Goal: Information Seeking & Learning: Learn about a topic

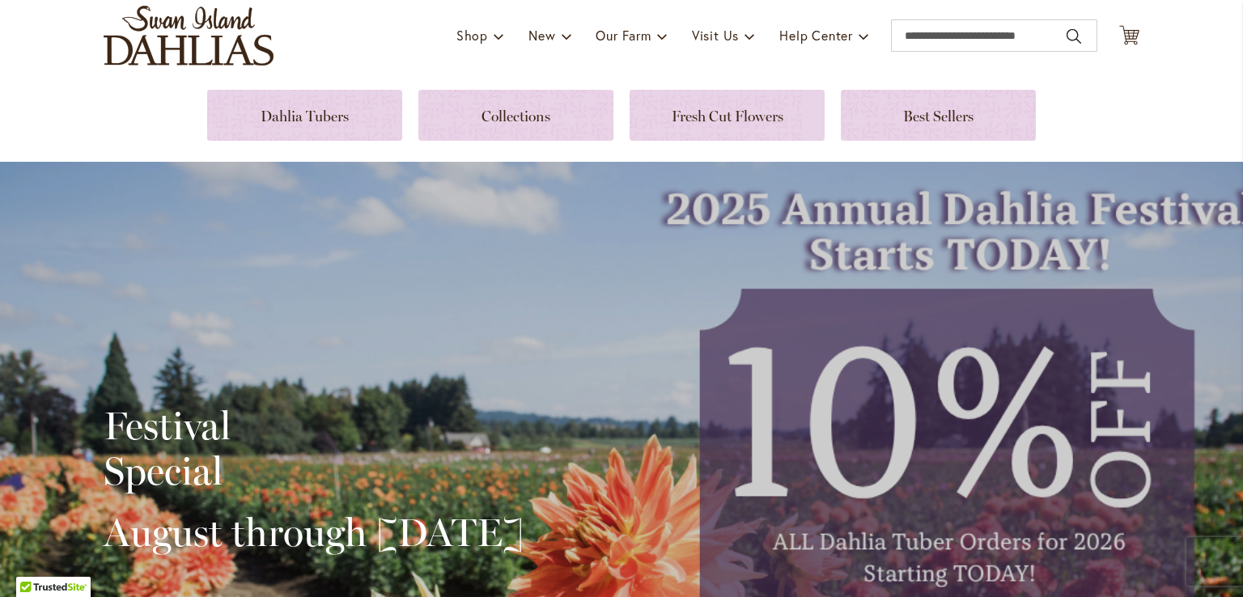
scroll to position [74, 0]
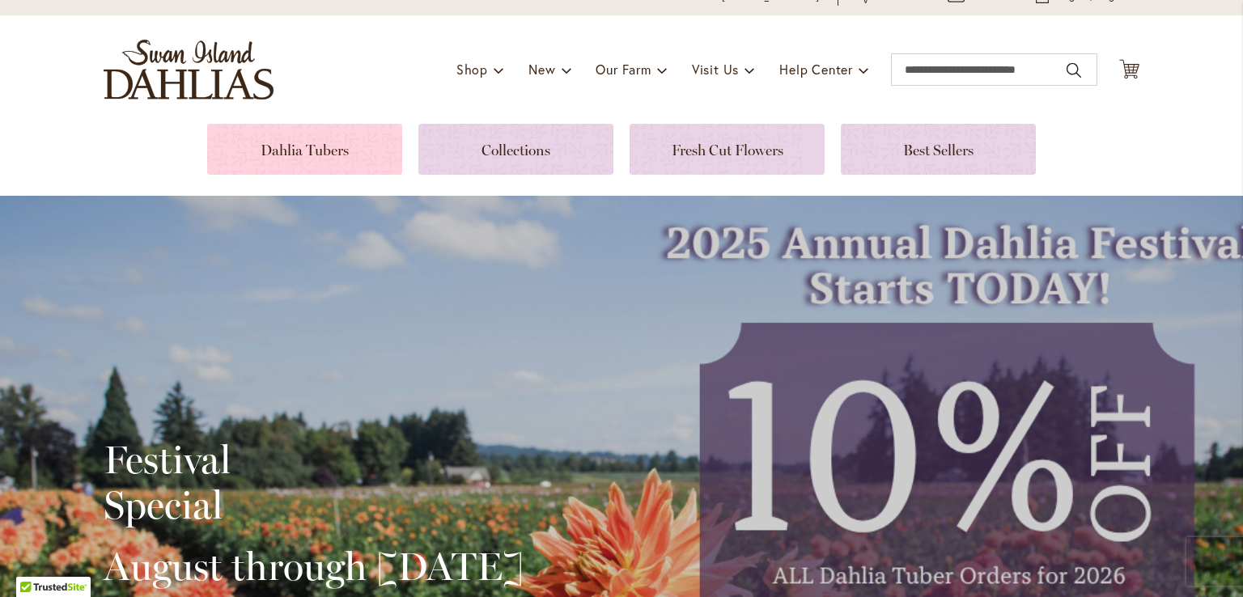
click at [276, 151] on link at bounding box center [304, 149] width 195 height 51
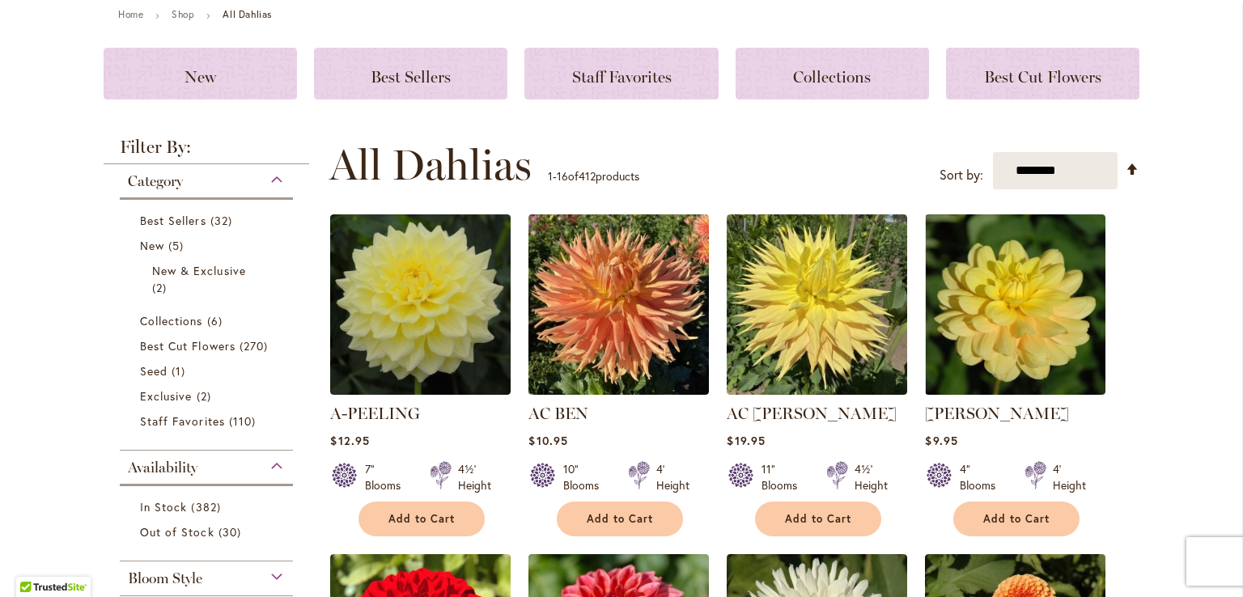
scroll to position [200, 0]
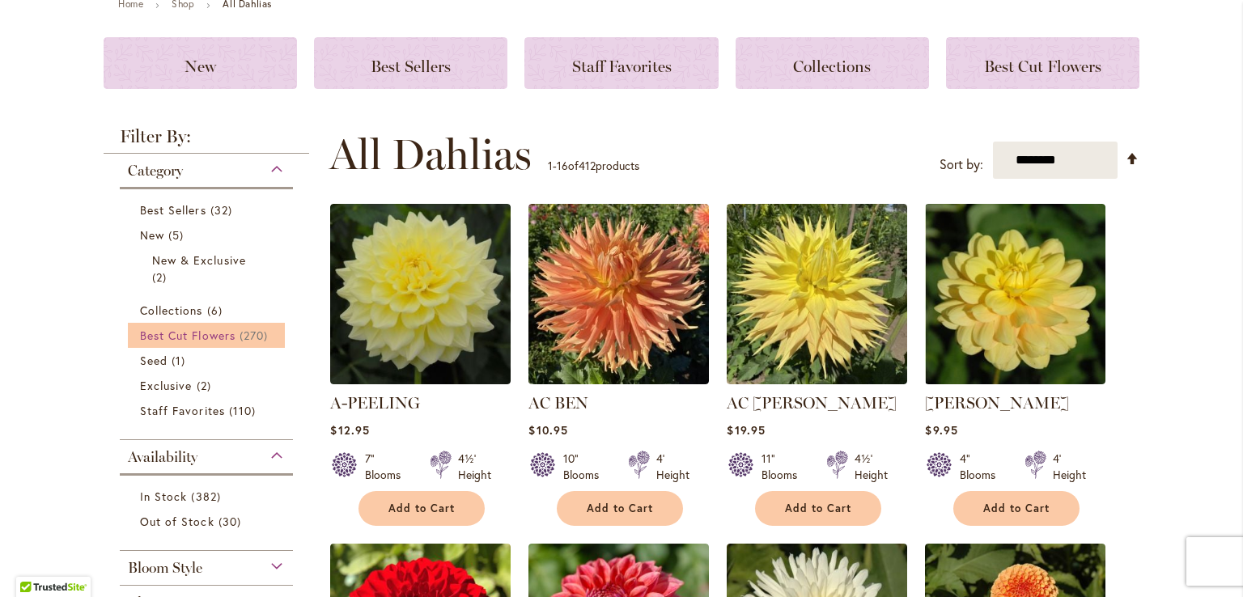
click at [187, 334] on span "Best Cut Flowers" at bounding box center [188, 335] width 96 height 15
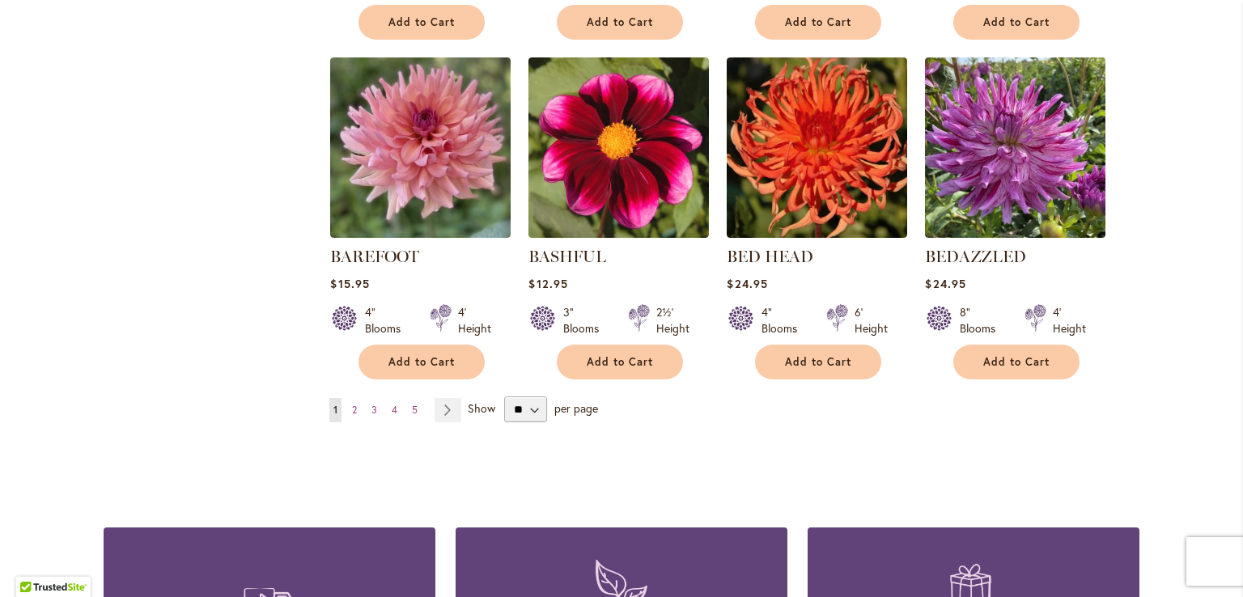
scroll to position [1333, 0]
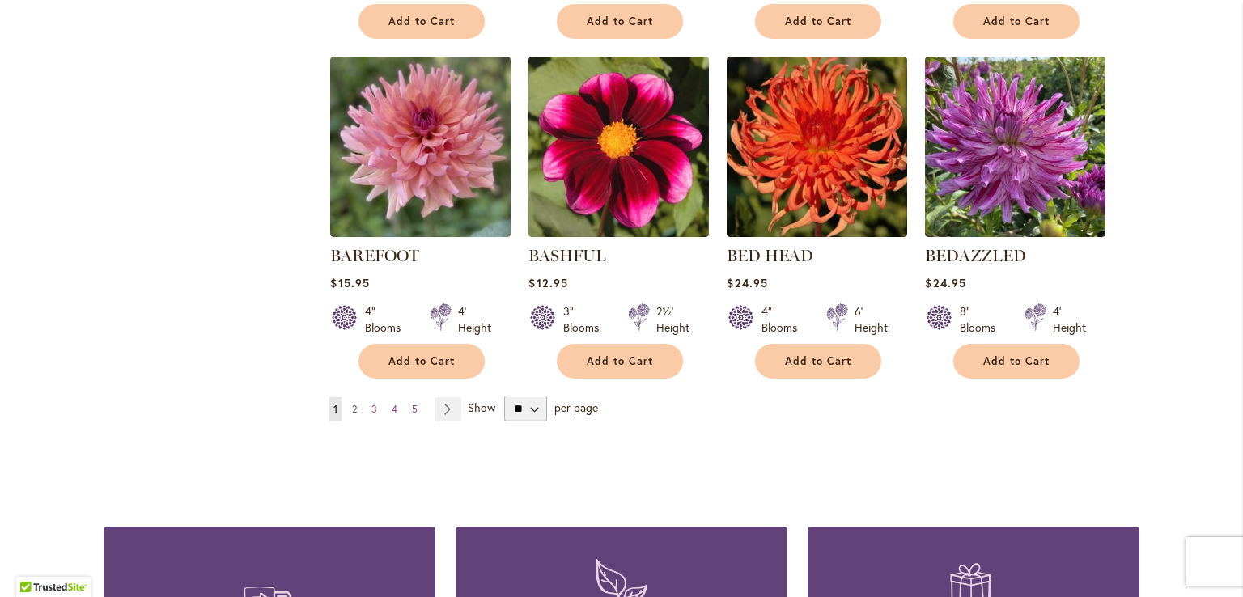
click at [352, 406] on span "2" at bounding box center [354, 409] width 5 height 12
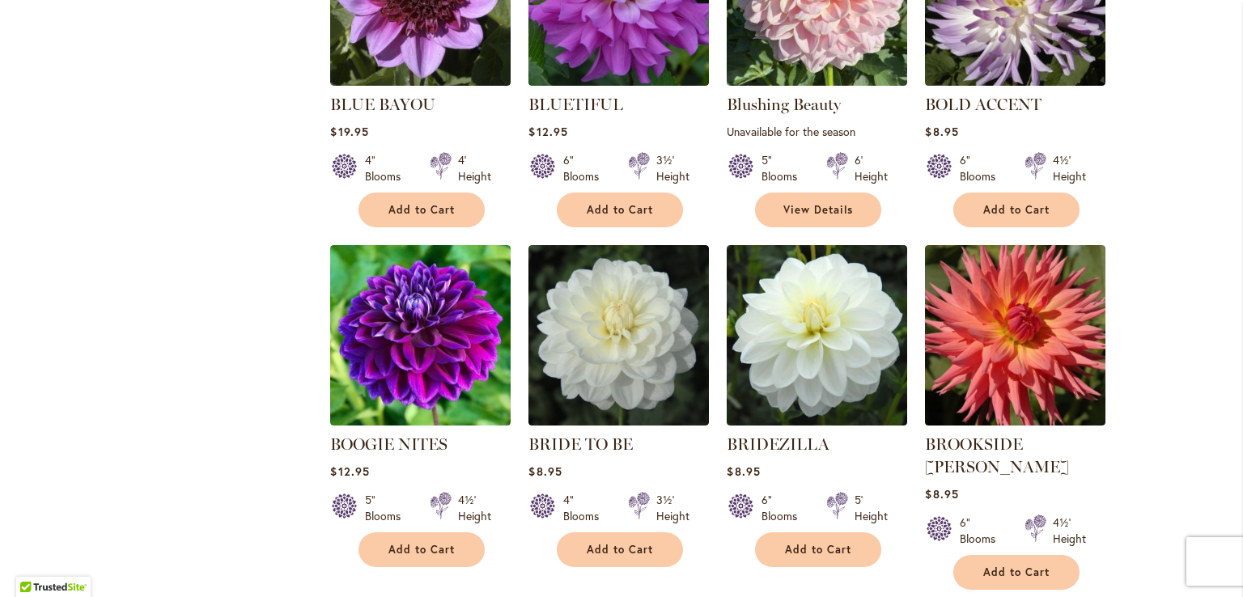
scroll to position [1175, 0]
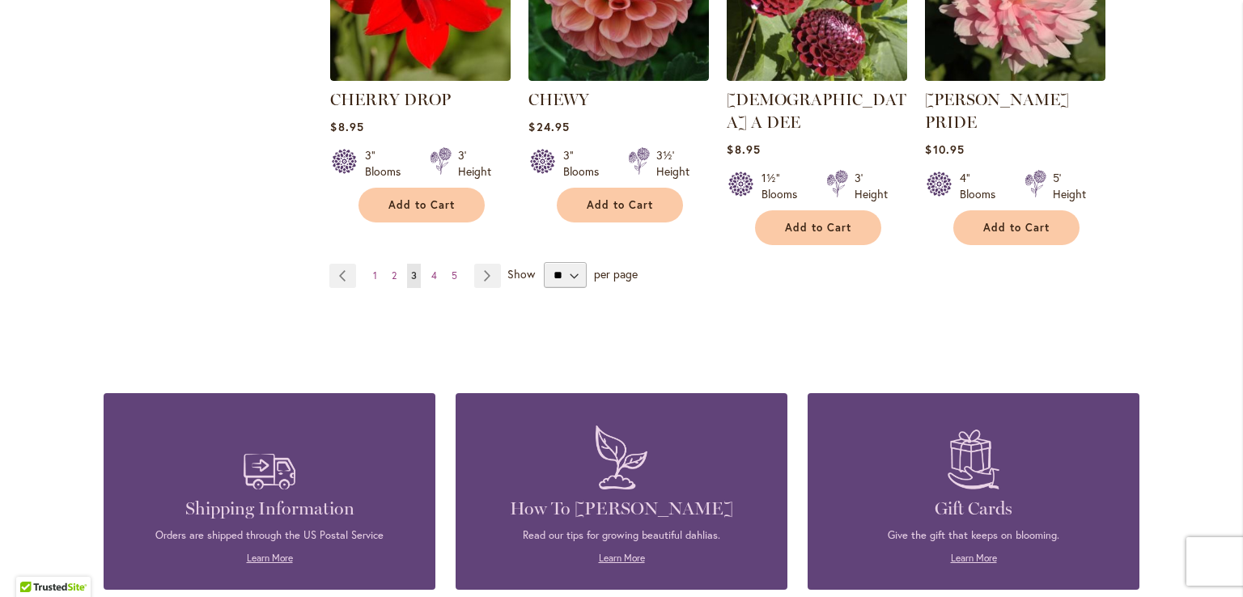
scroll to position [1534, 0]
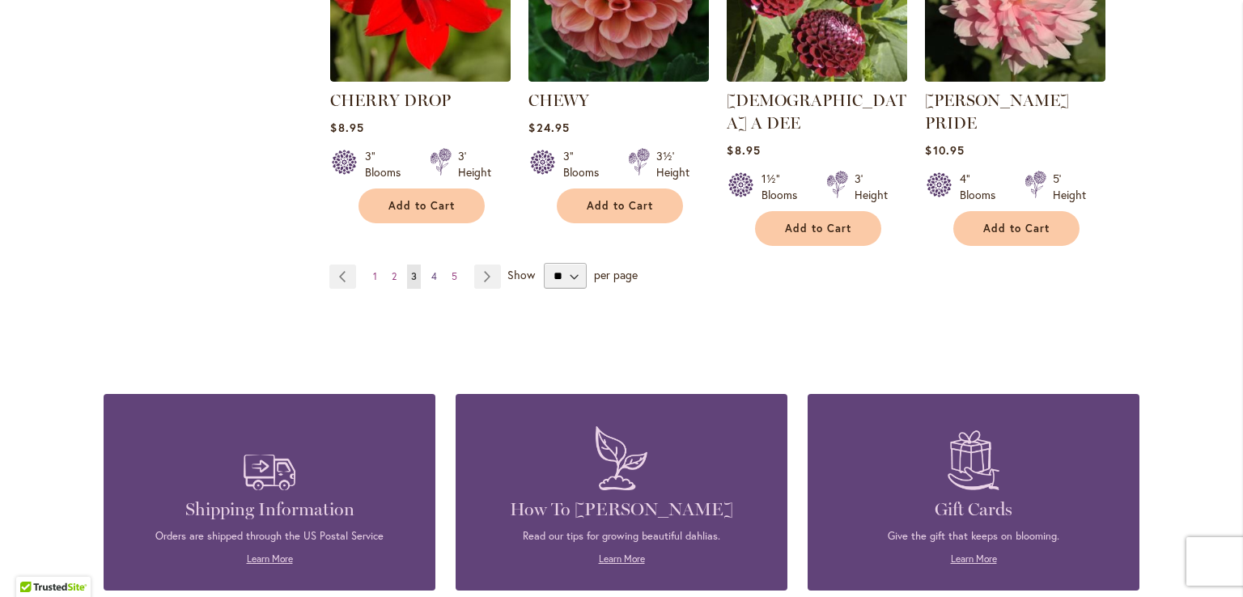
click at [432, 265] on link "Page 4" at bounding box center [434, 277] width 14 height 24
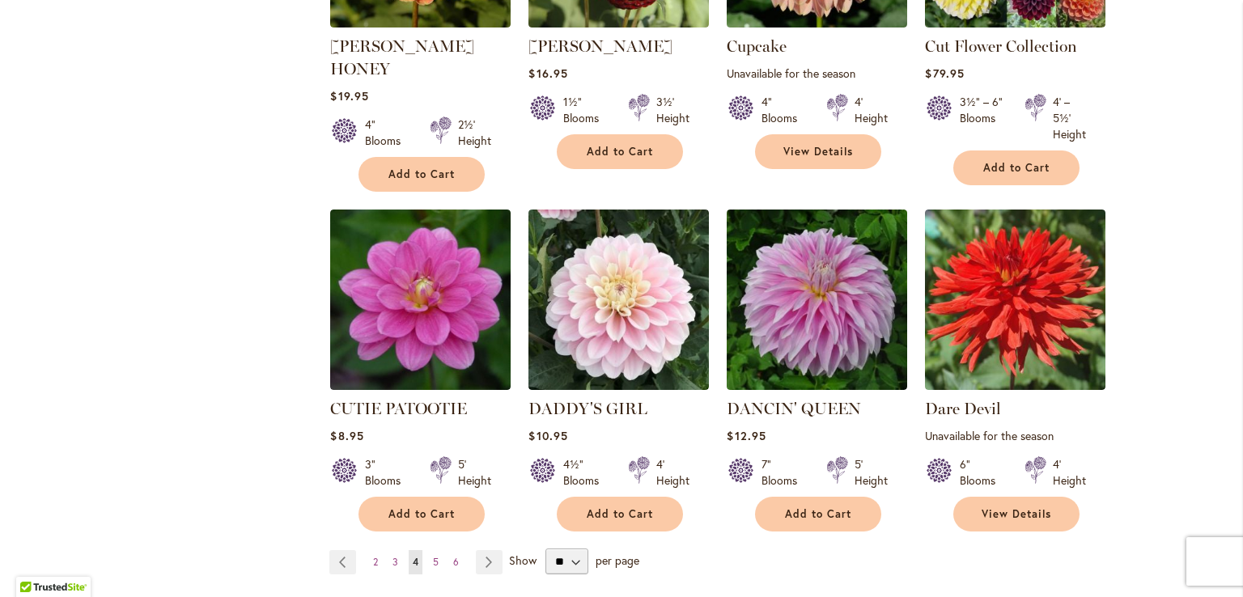
scroll to position [1249, 0]
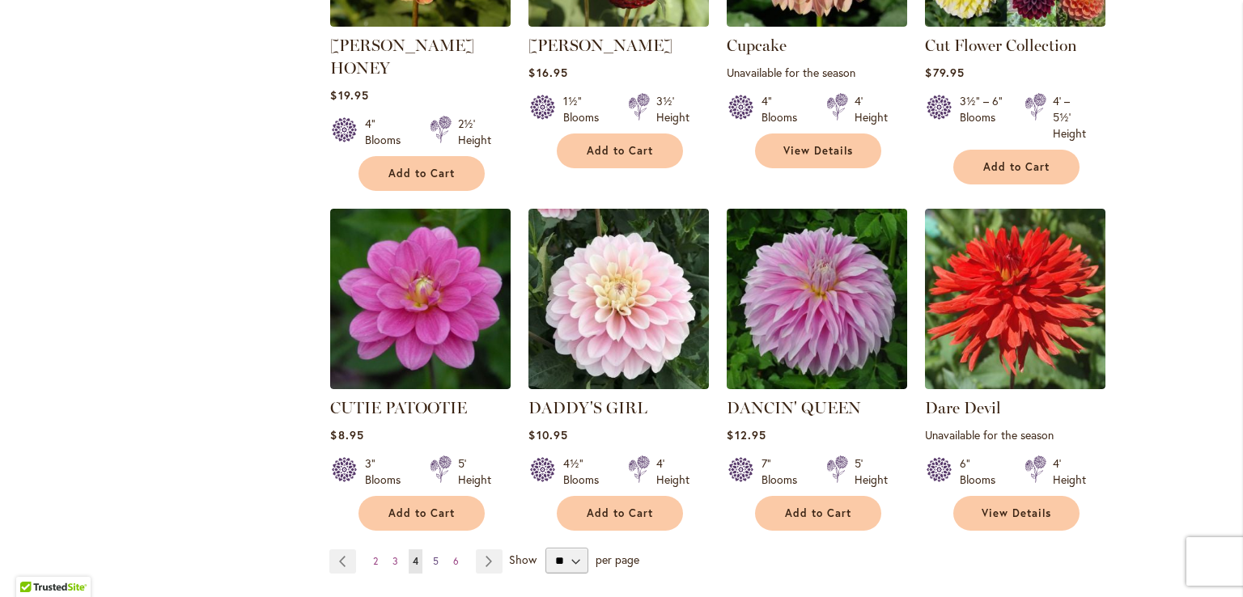
click at [433, 555] on span "5" at bounding box center [436, 561] width 6 height 12
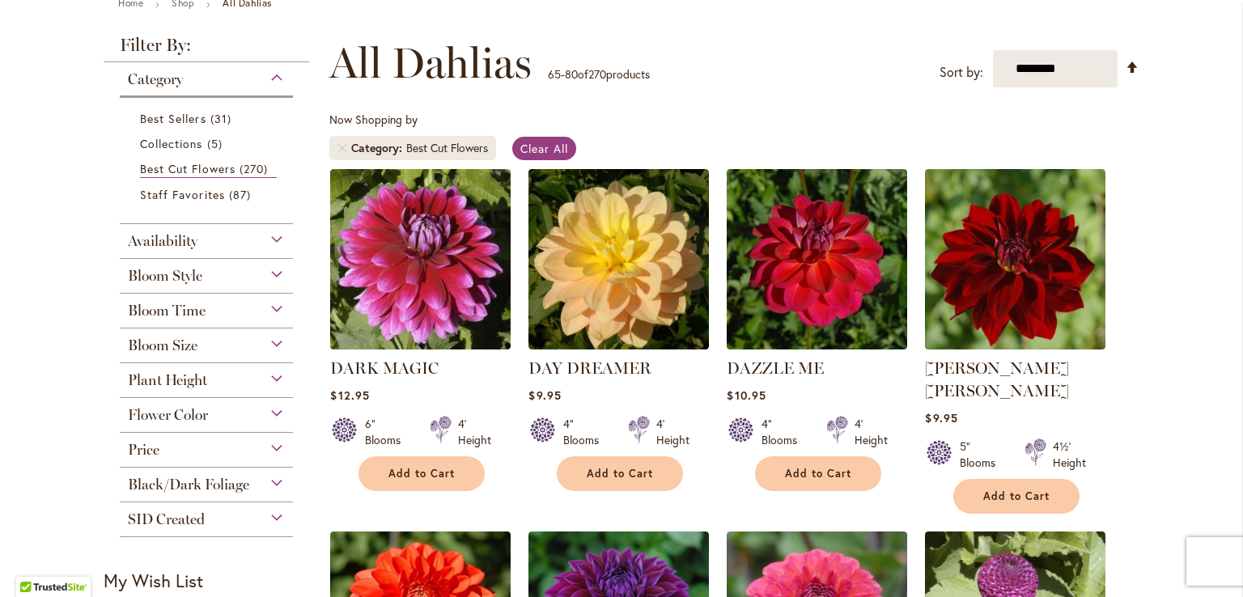
scroll to position [201, 0]
click at [168, 342] on span "Bloom Size" at bounding box center [163, 346] width 70 height 18
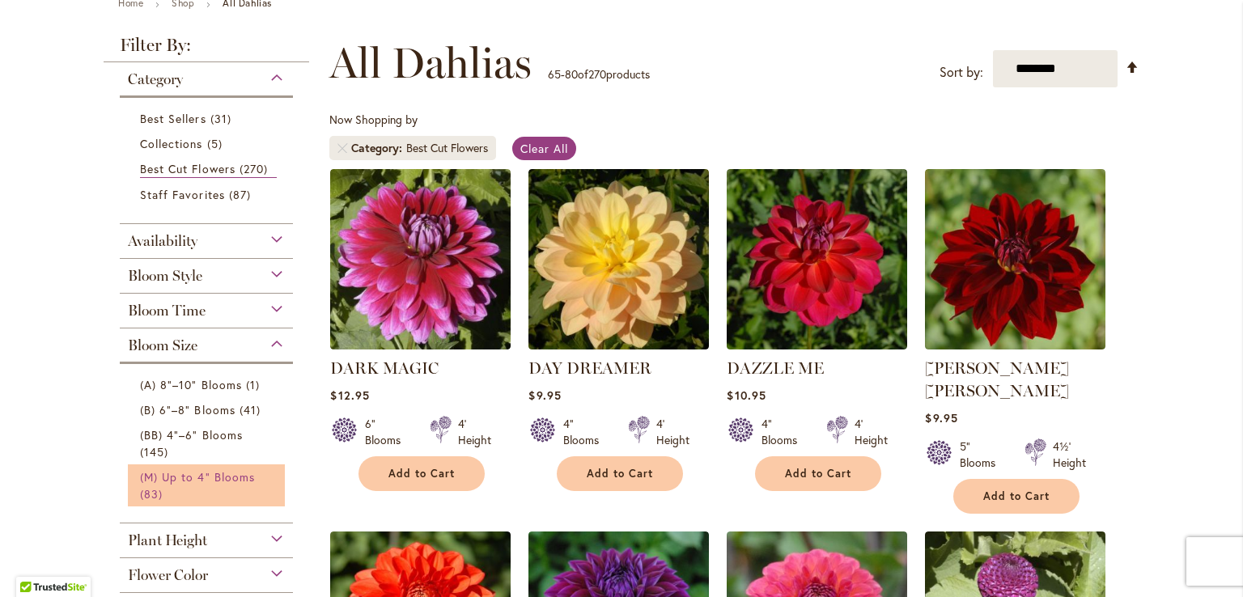
click at [151, 476] on span "(M) Up to 4" Blooms" at bounding box center [197, 477] width 115 height 15
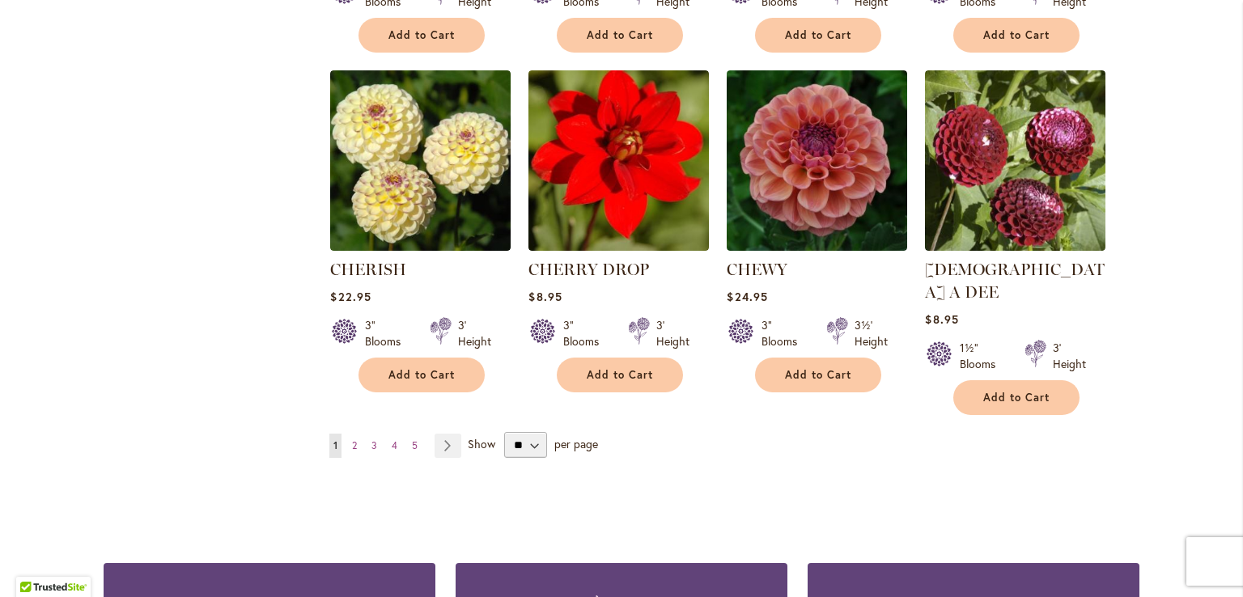
scroll to position [1343, 0]
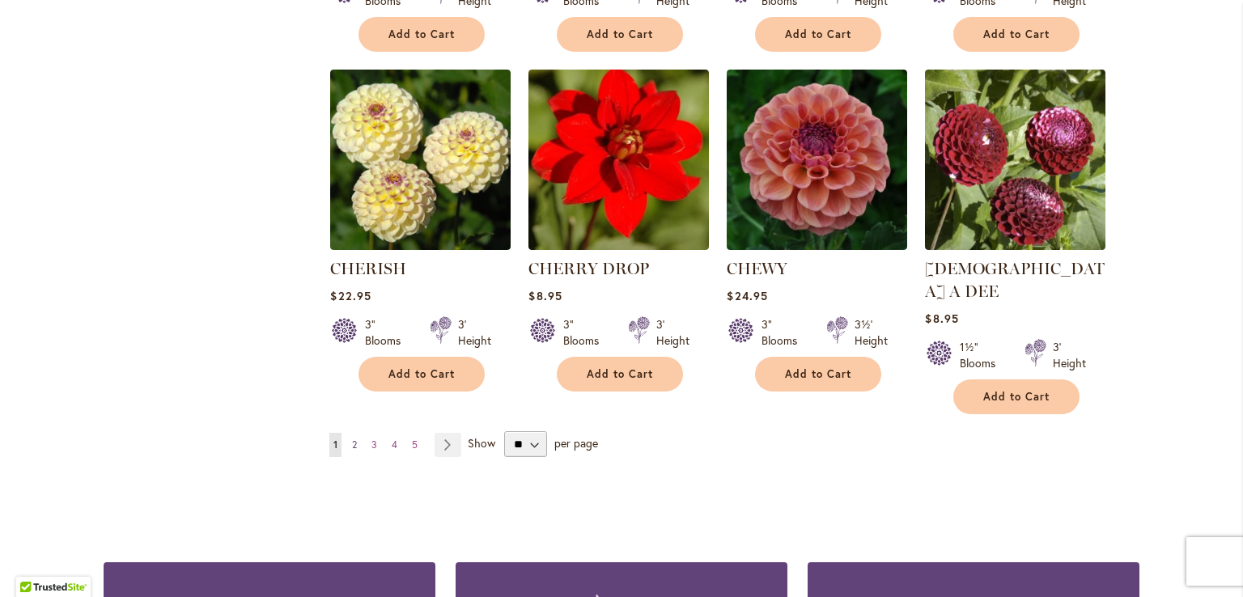
click at [352, 439] on span "2" at bounding box center [354, 445] width 5 height 12
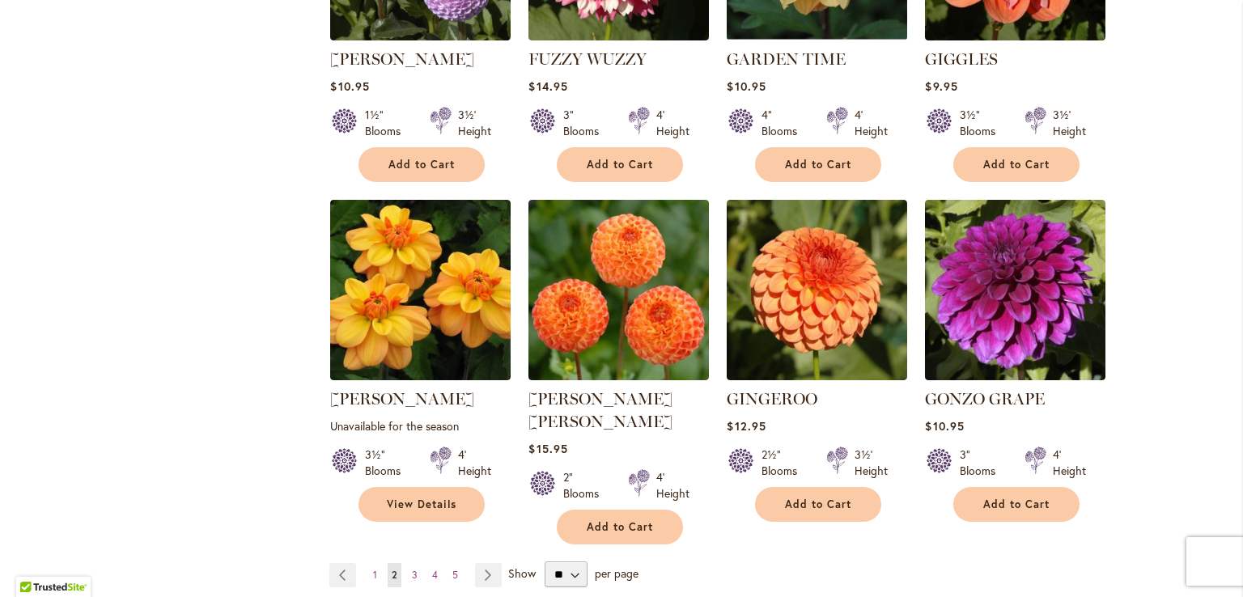
scroll to position [1242, 0]
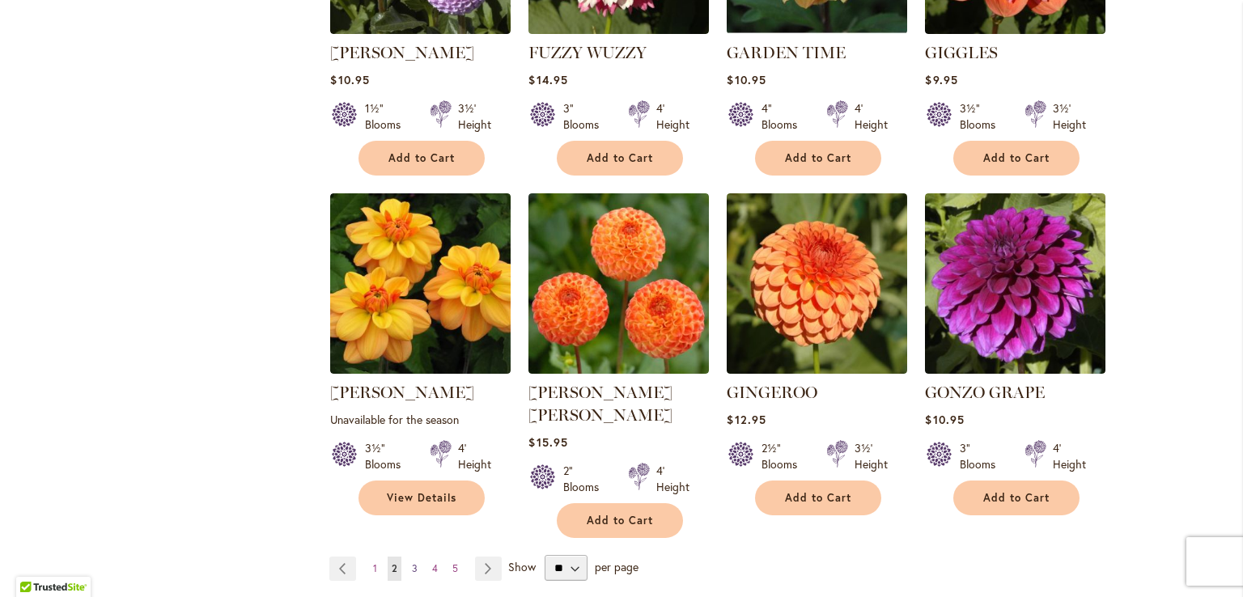
click at [412, 563] on span "3" at bounding box center [415, 569] width 6 height 12
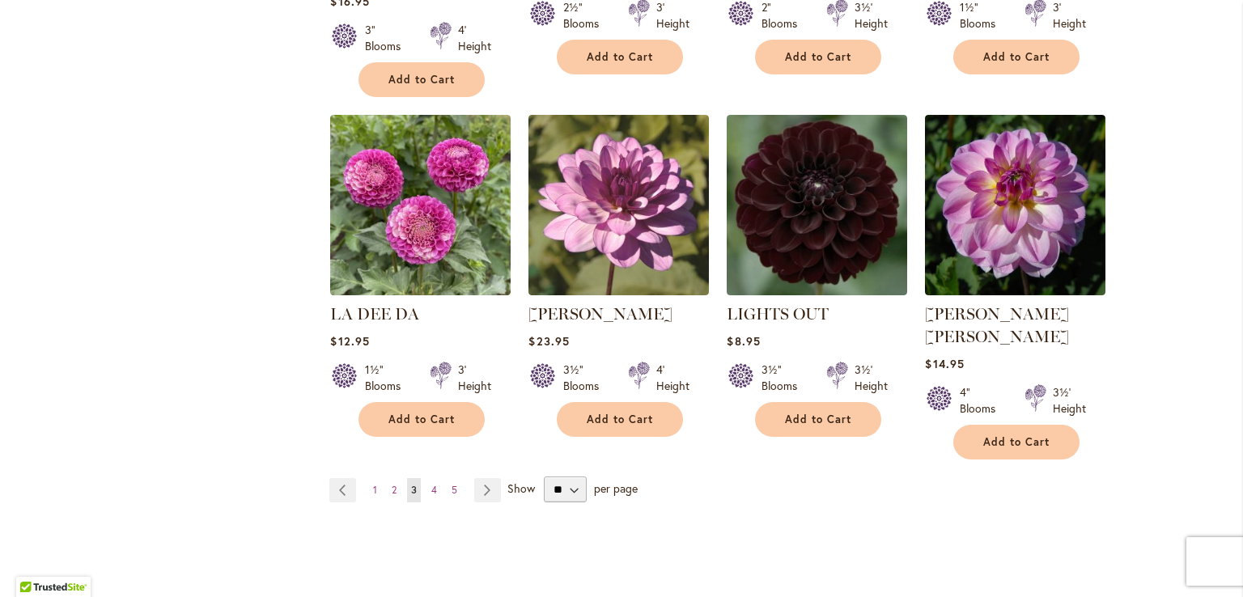
scroll to position [1344, 0]
click at [431, 483] on span "4" at bounding box center [434, 489] width 6 height 12
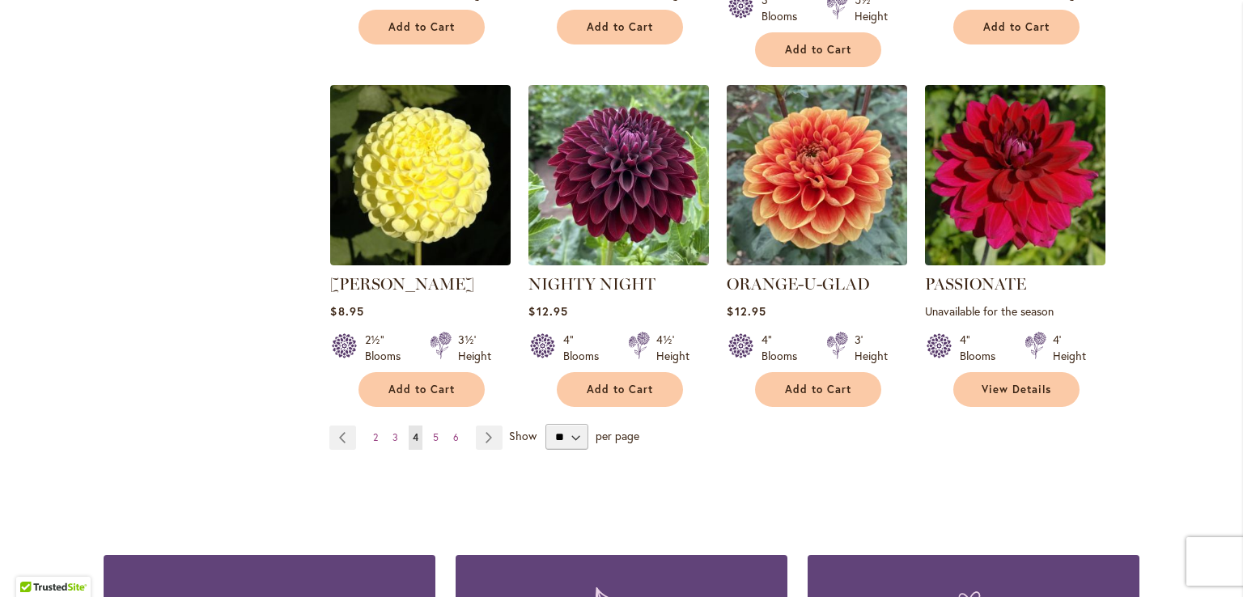
scroll to position [1352, 0]
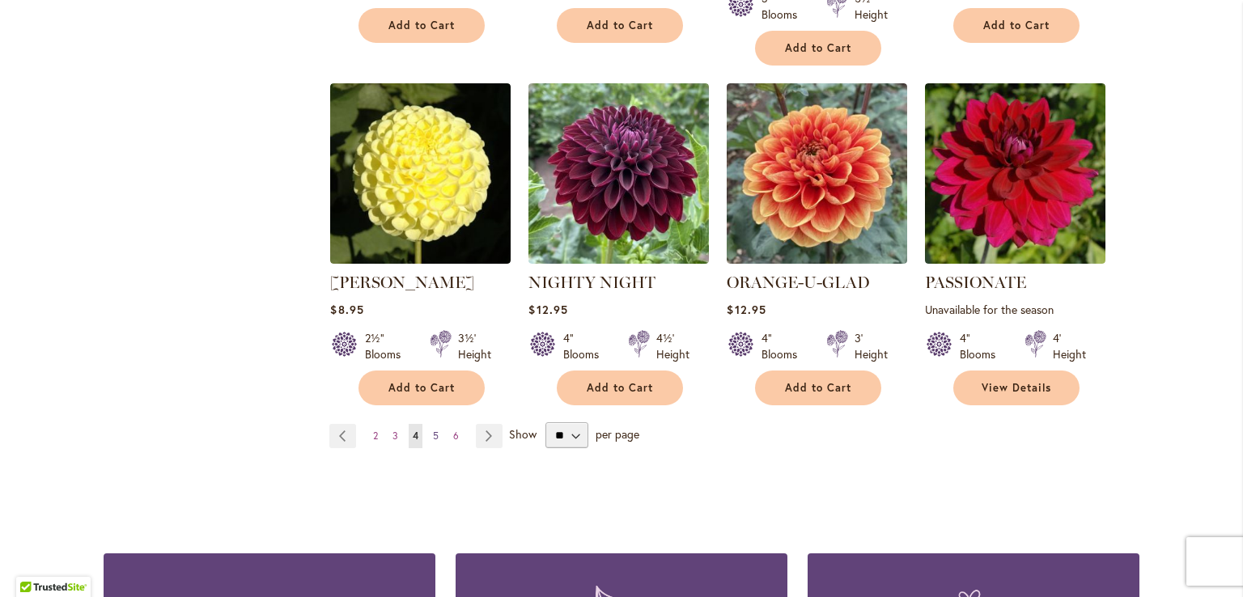
click at [433, 430] on span "5" at bounding box center [436, 436] width 6 height 12
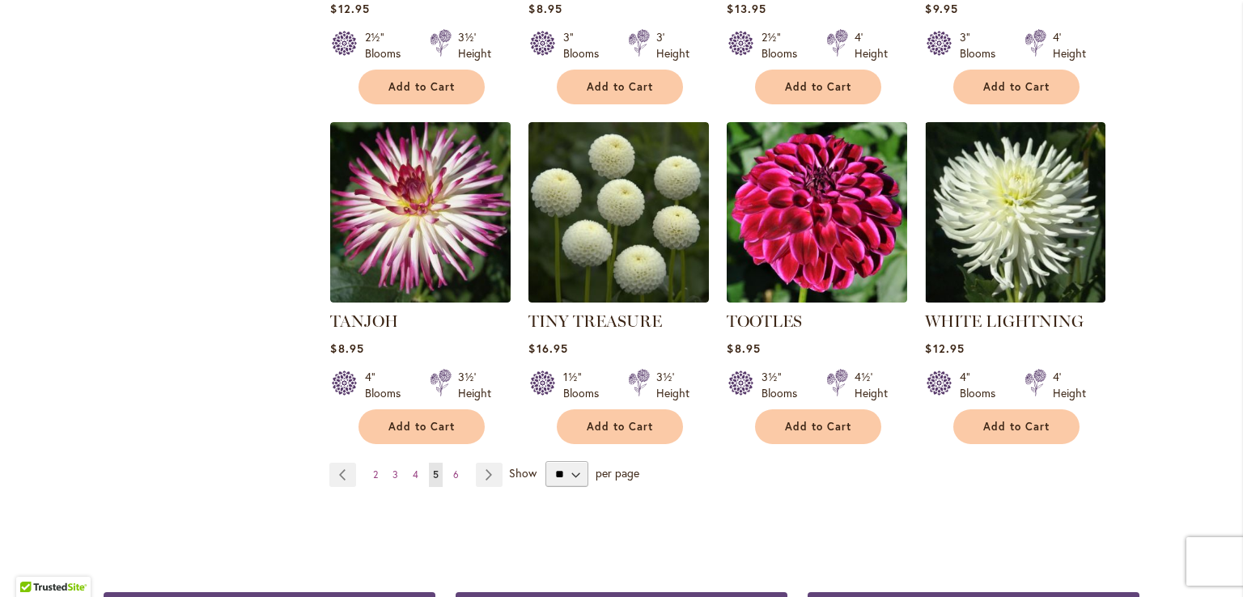
scroll to position [1319, 0]
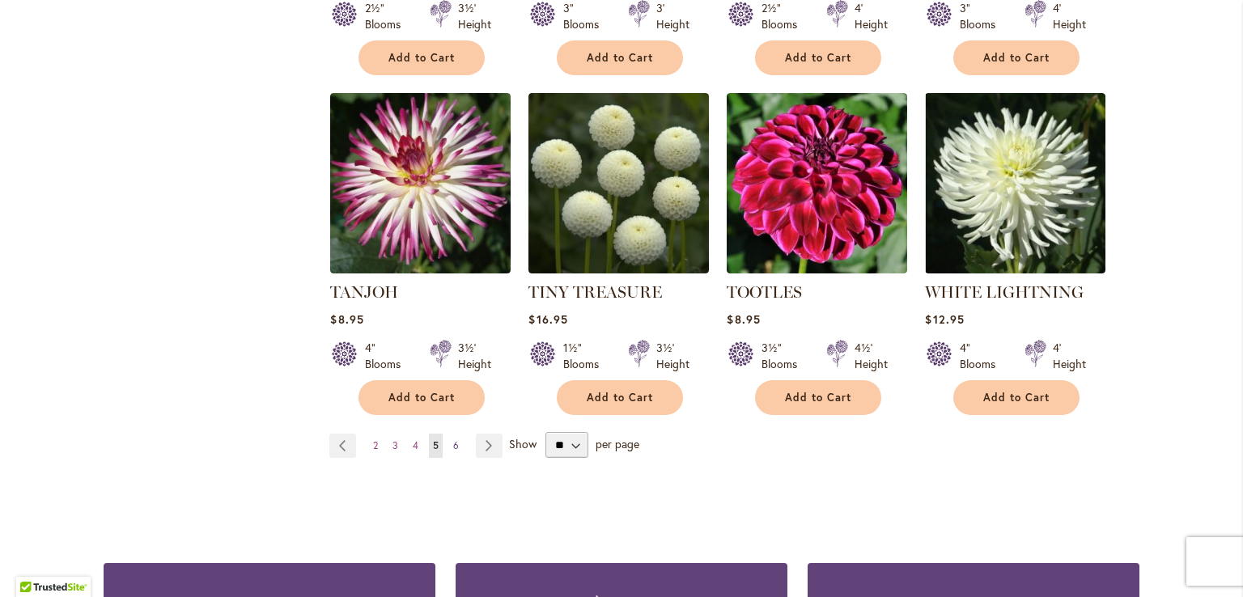
click at [453, 440] on span "6" at bounding box center [456, 446] width 6 height 12
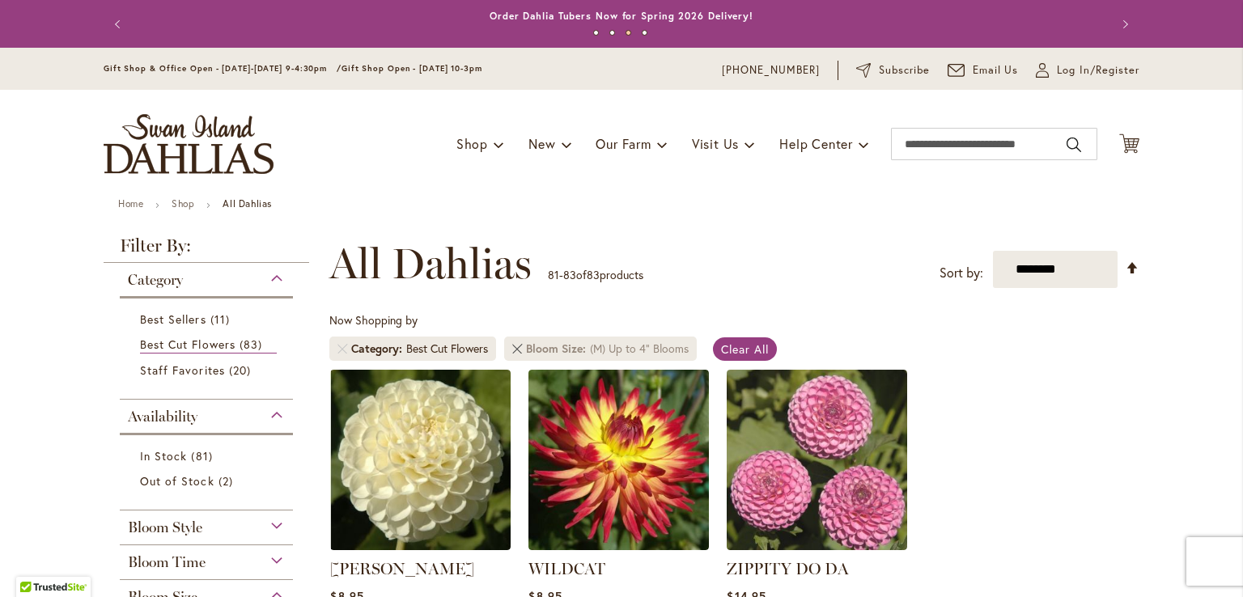
click at [512, 350] on link at bounding box center [517, 349] width 10 height 10
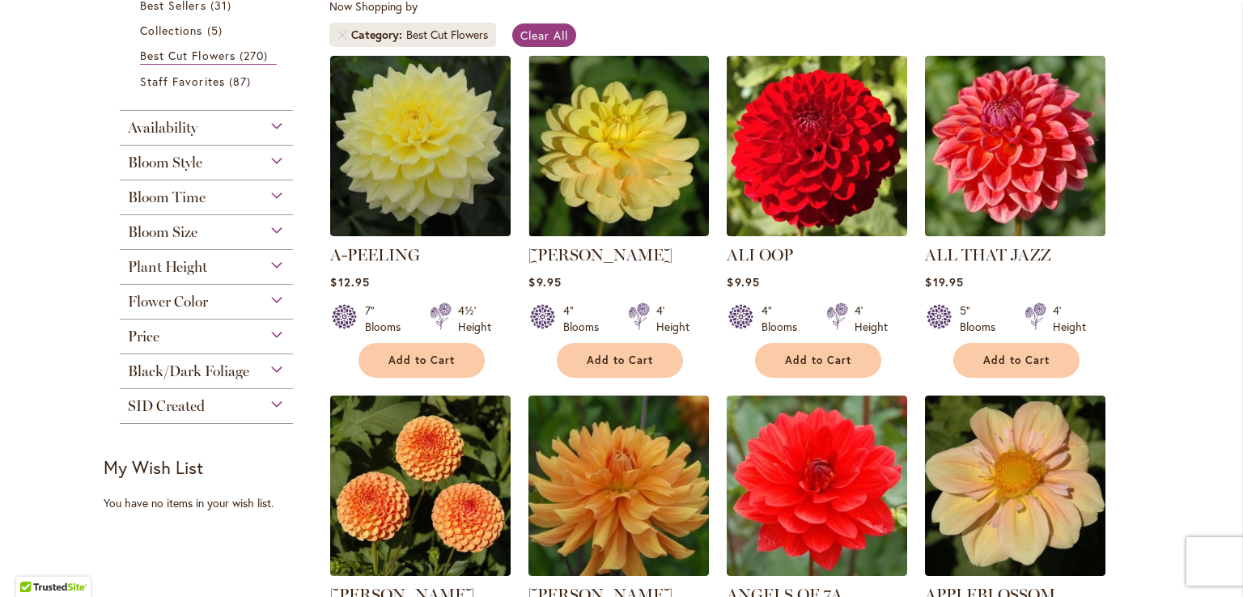
scroll to position [314, 0]
click at [146, 307] on span "Flower Color" at bounding box center [168, 302] width 80 height 18
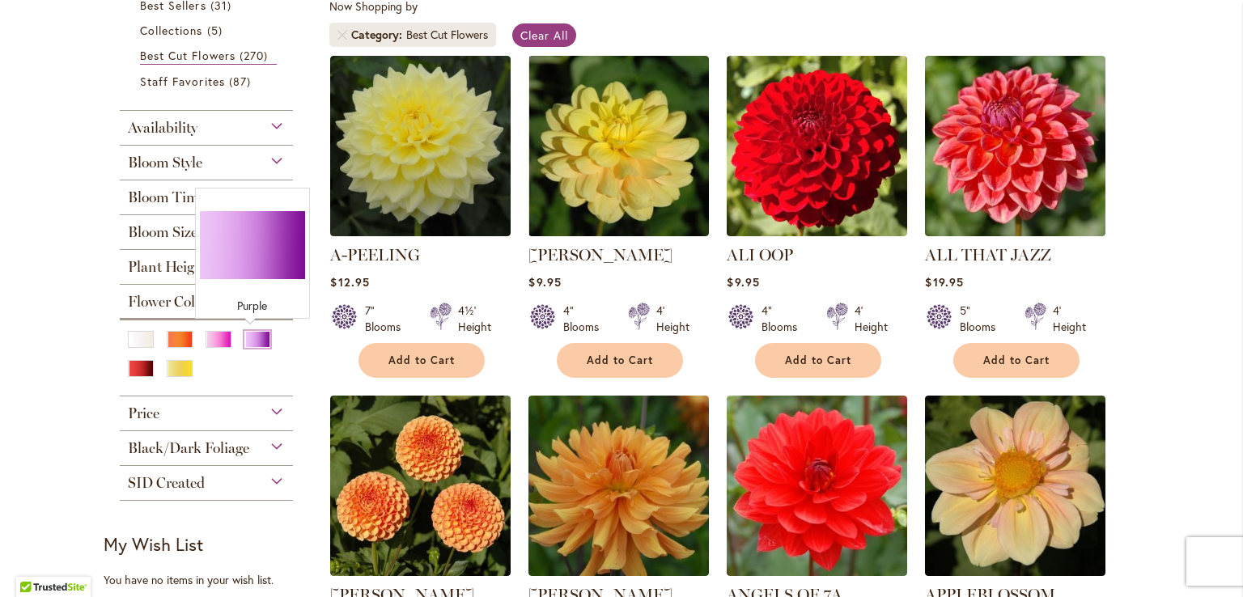
click at [248, 334] on div "Purple" at bounding box center [257, 339] width 26 height 17
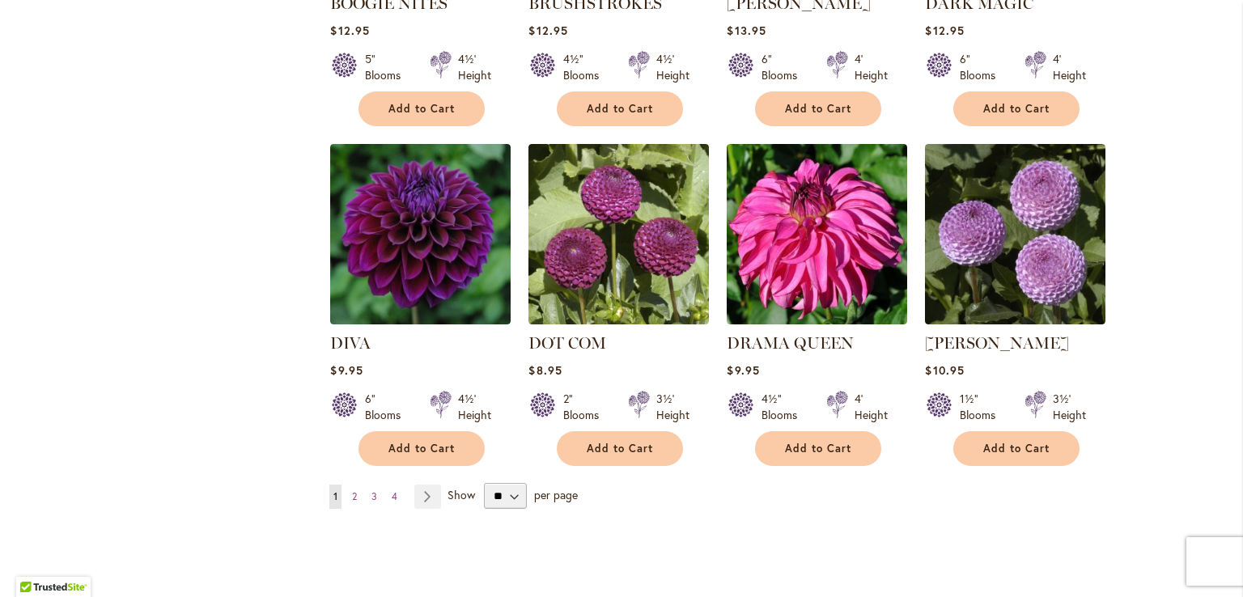
scroll to position [1253, 0]
click at [352, 493] on span "2" at bounding box center [354, 497] width 5 height 12
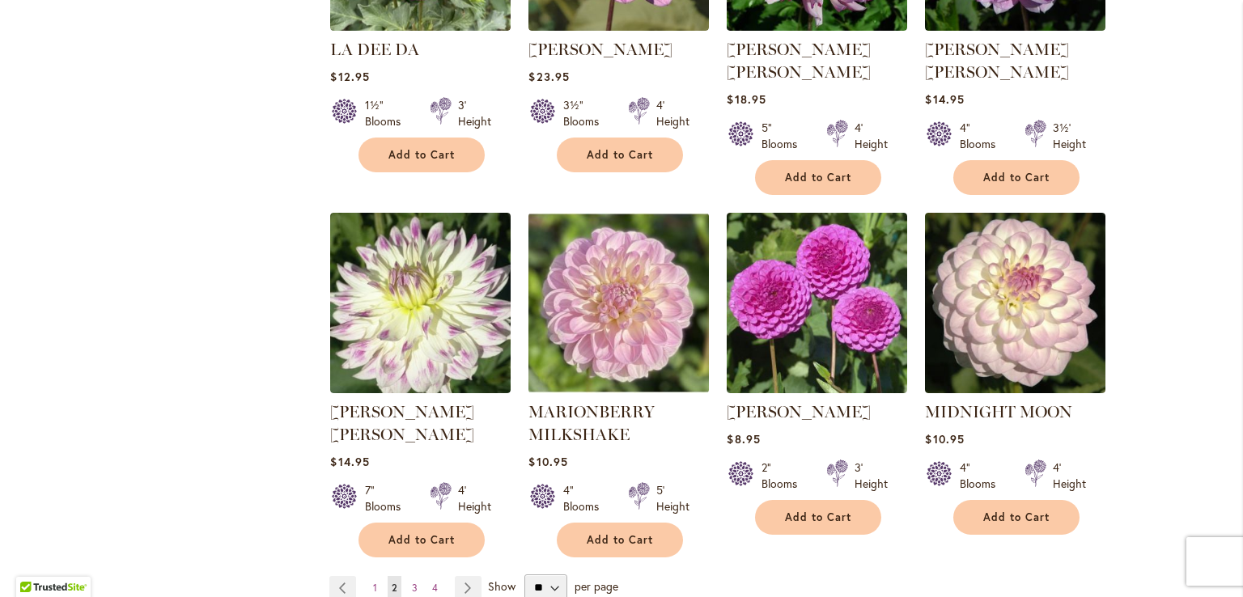
scroll to position [1315, 0]
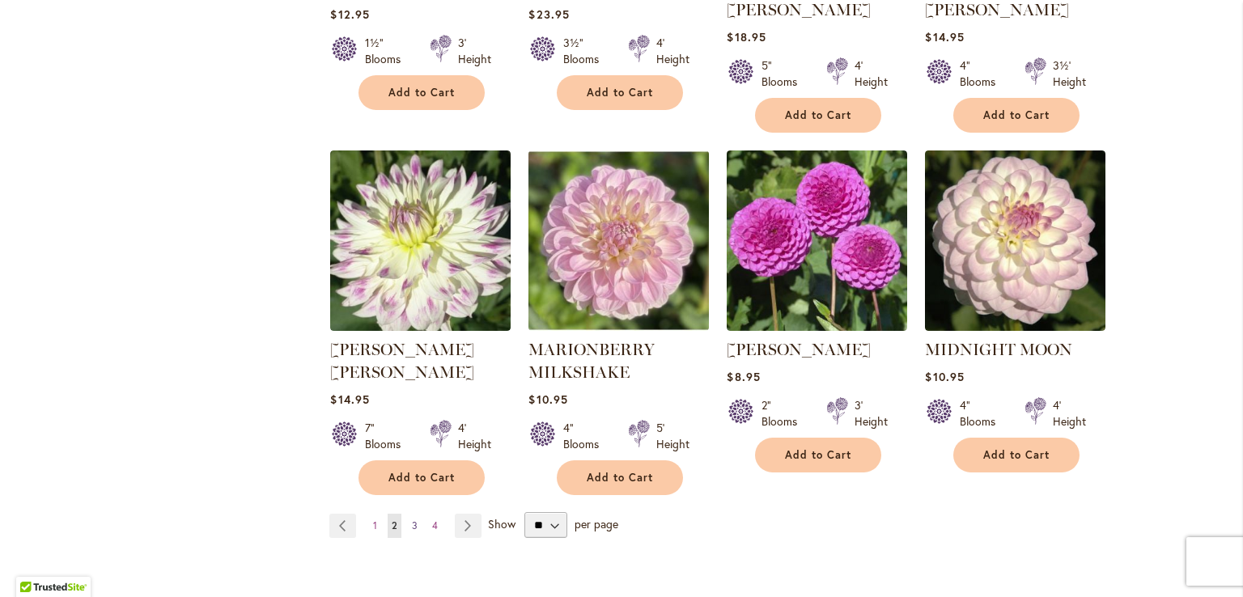
click at [412, 520] on span "3" at bounding box center [415, 526] width 6 height 12
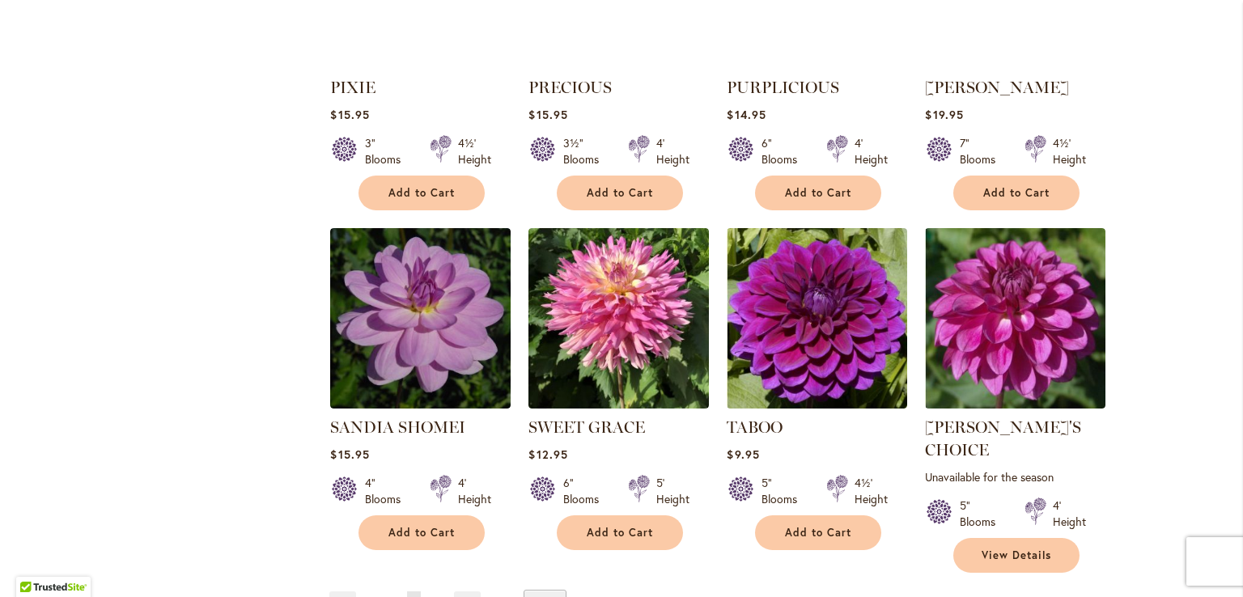
scroll to position [1237, 0]
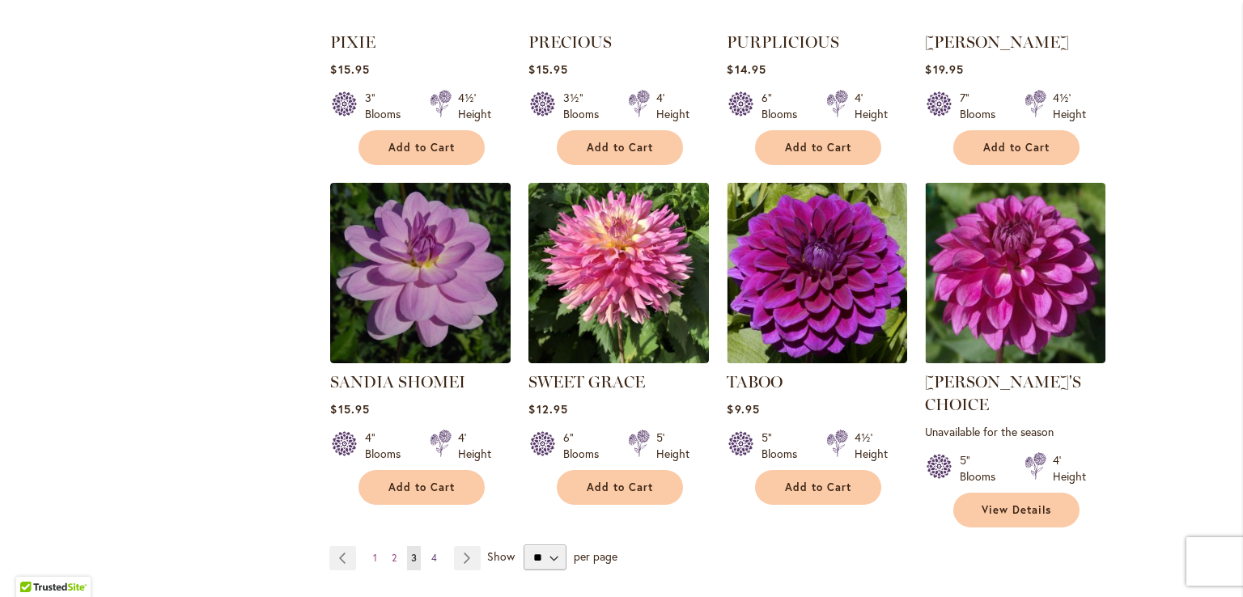
click at [431, 552] on span "4" at bounding box center [434, 558] width 6 height 12
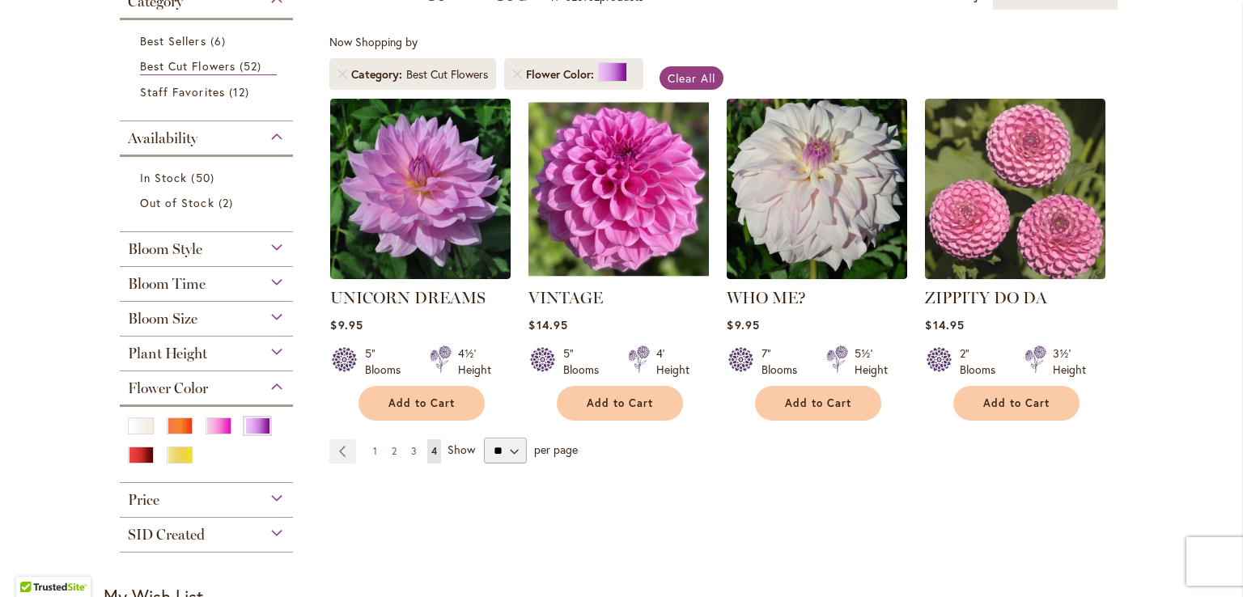
scroll to position [280, 0]
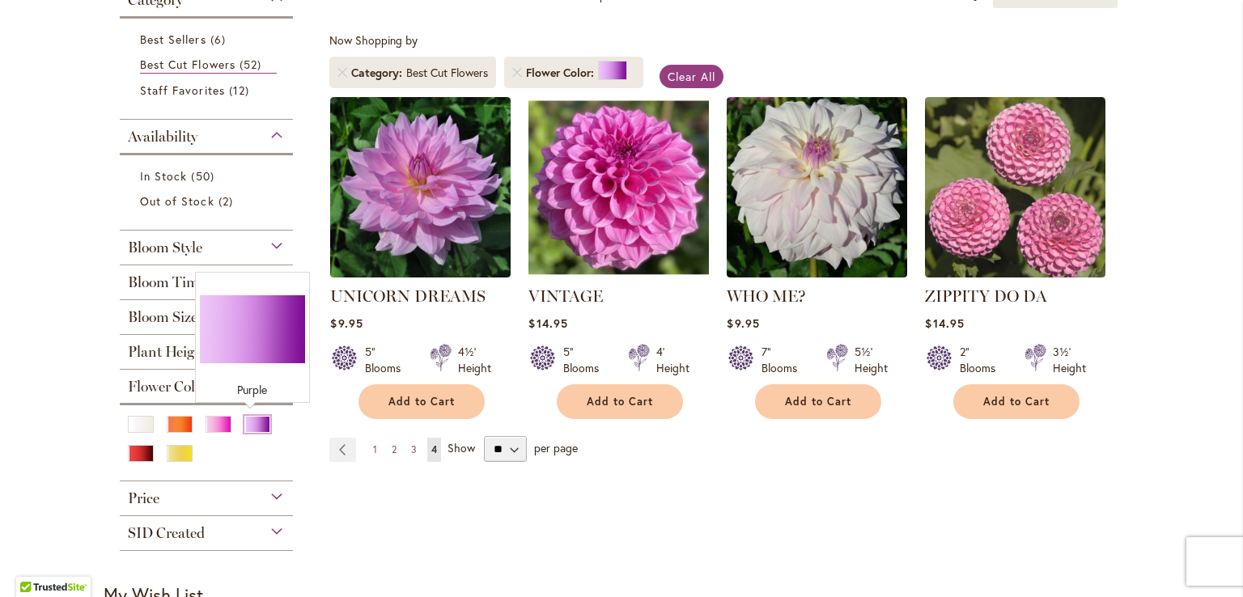
click at [244, 419] on div "Purple" at bounding box center [257, 424] width 26 height 17
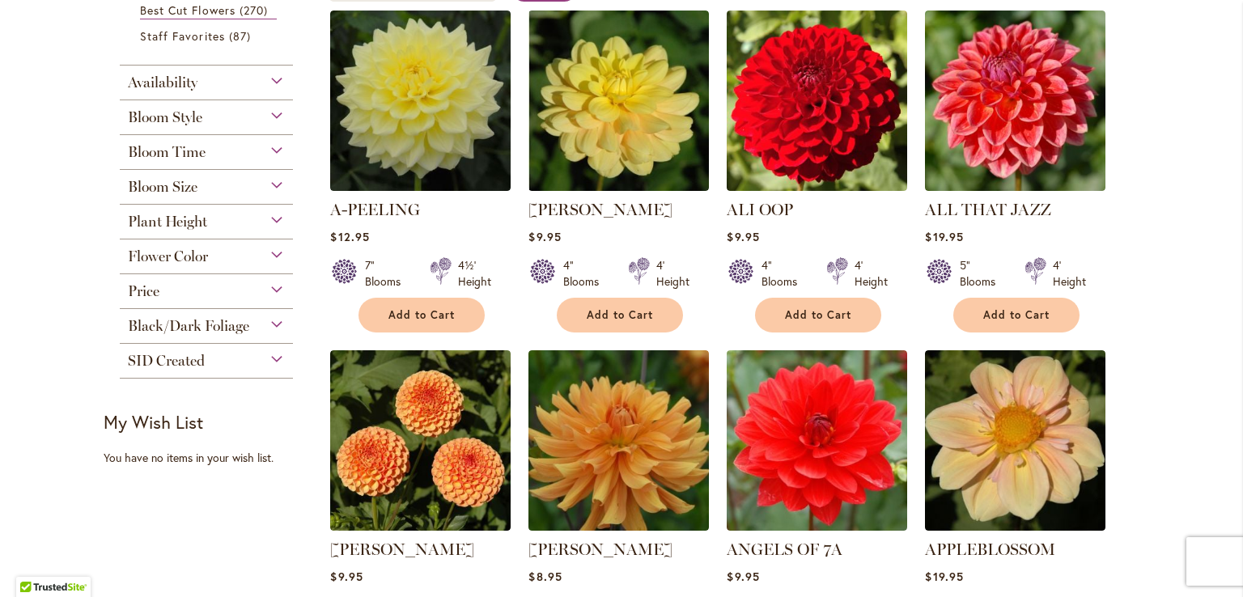
scroll to position [356, 0]
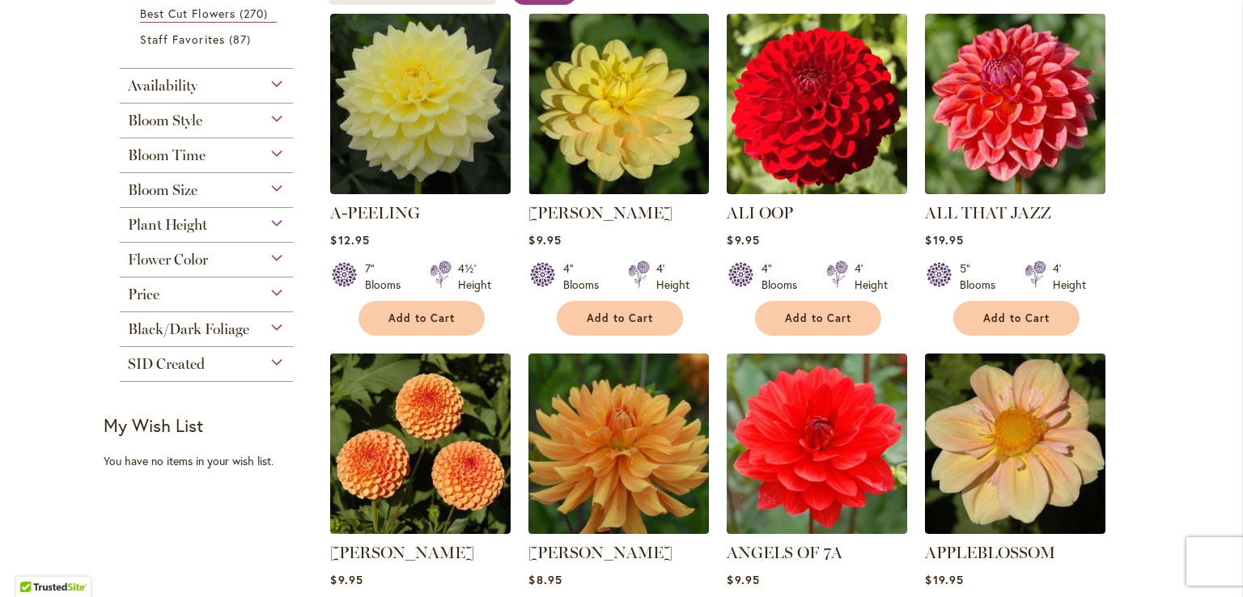
click at [164, 254] on span "Flower Color" at bounding box center [168, 260] width 80 height 18
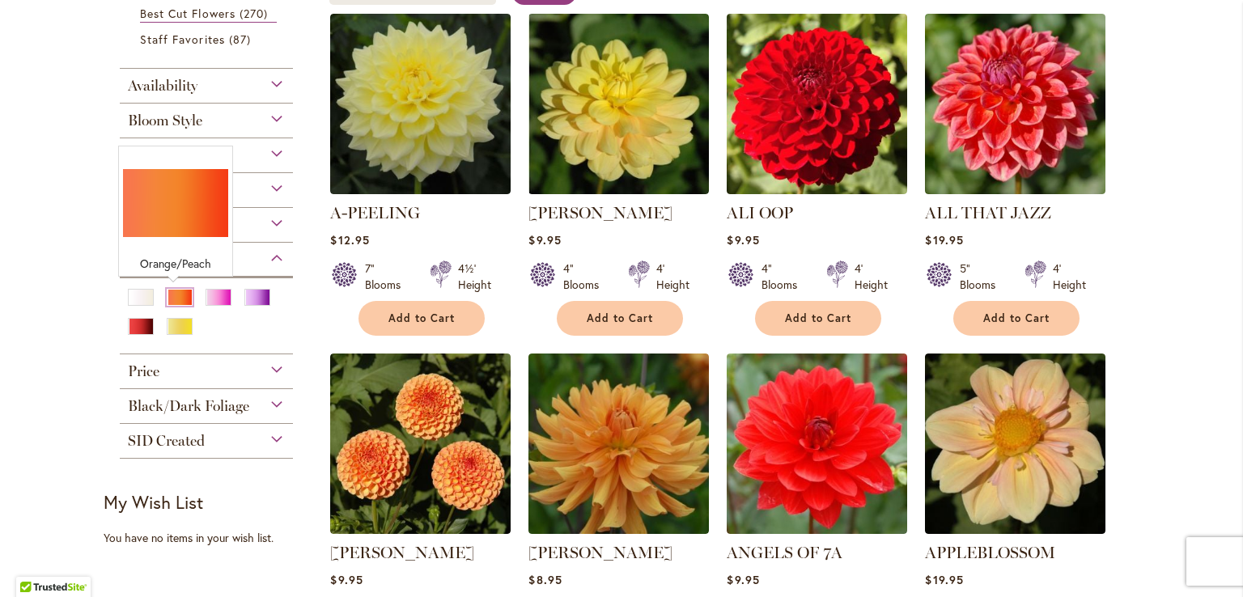
click at [172, 299] on div "Orange/Peach" at bounding box center [180, 297] width 26 height 17
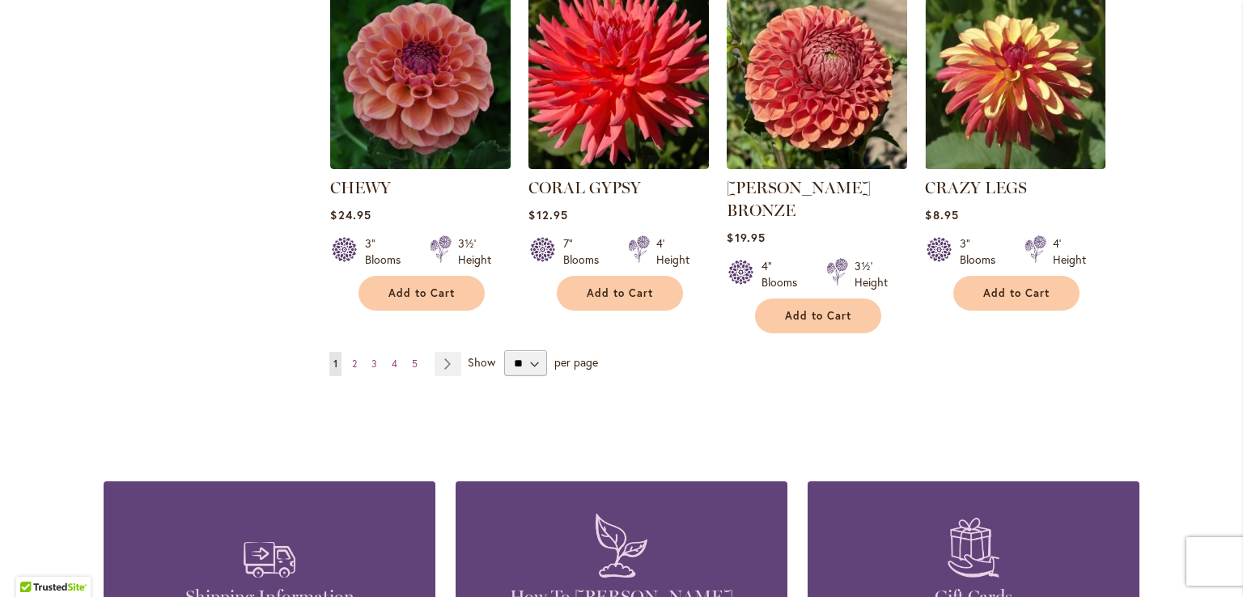
scroll to position [1433, 0]
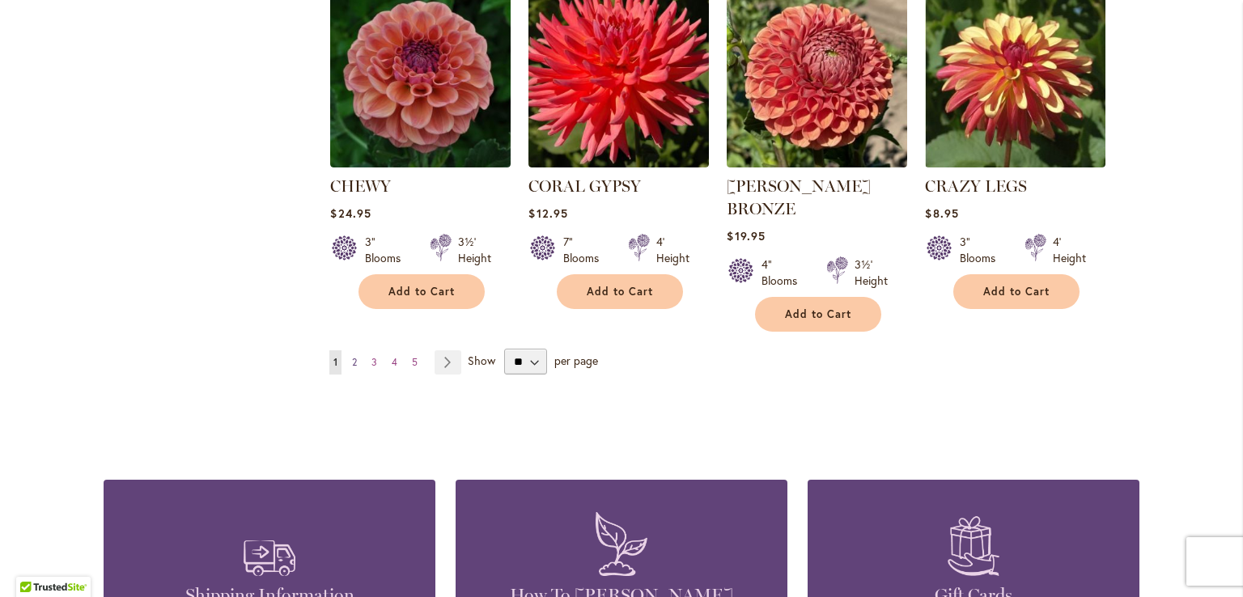
click at [352, 356] on span "2" at bounding box center [354, 362] width 5 height 12
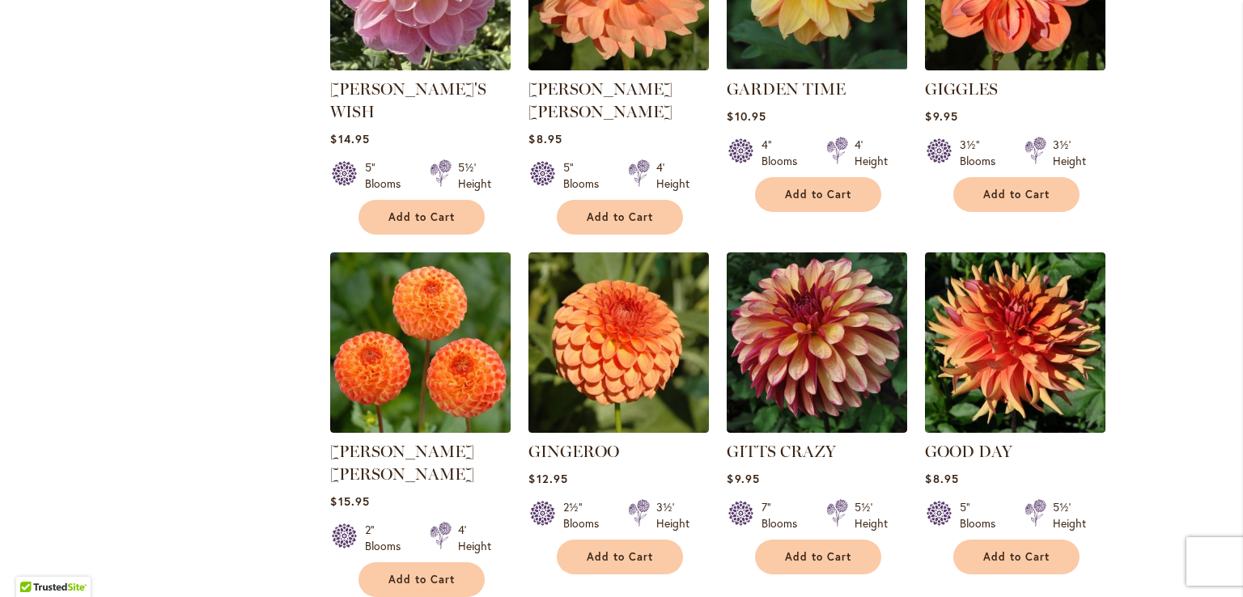
scroll to position [1191, 0]
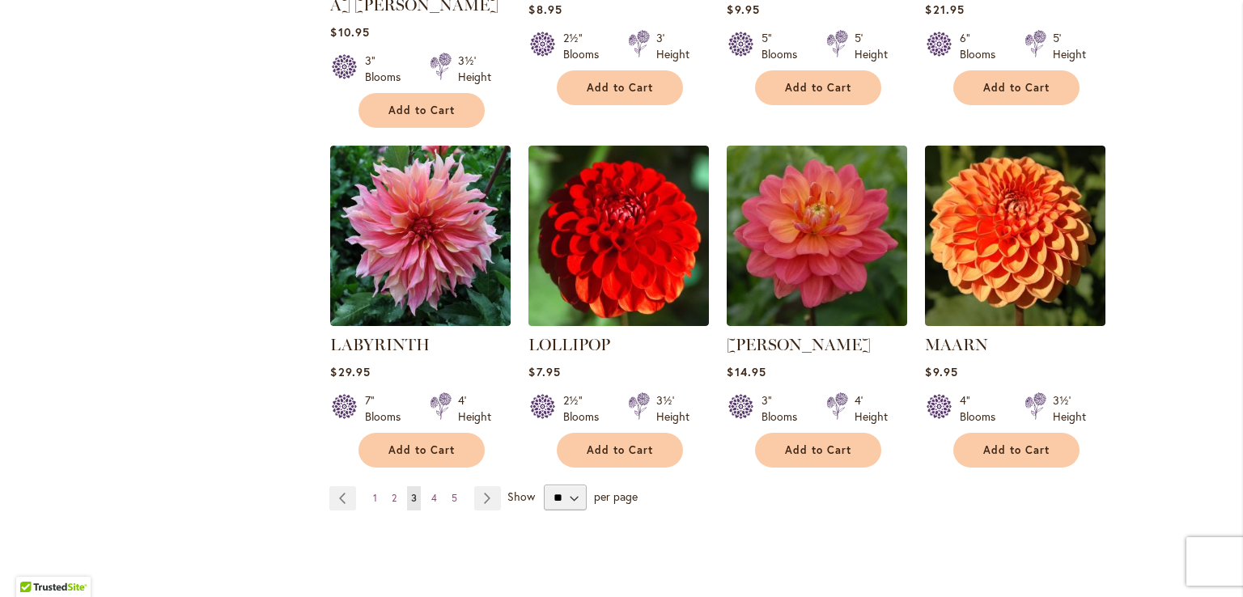
scroll to position [1307, 0]
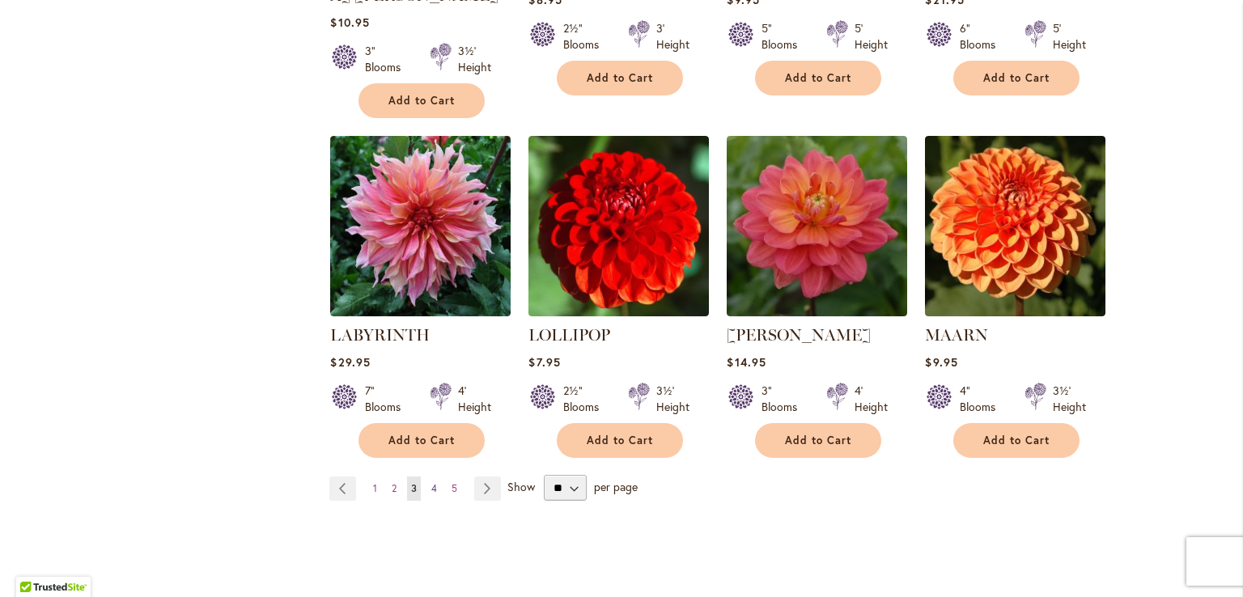
click at [431, 482] on span "4" at bounding box center [434, 488] width 6 height 12
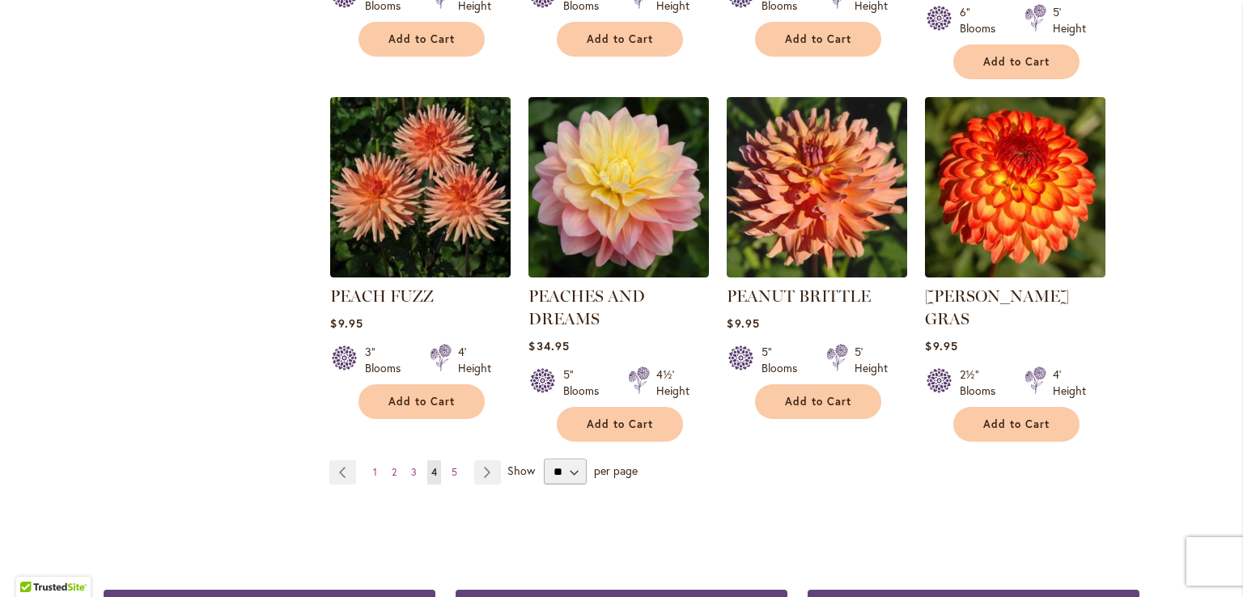
scroll to position [1347, 0]
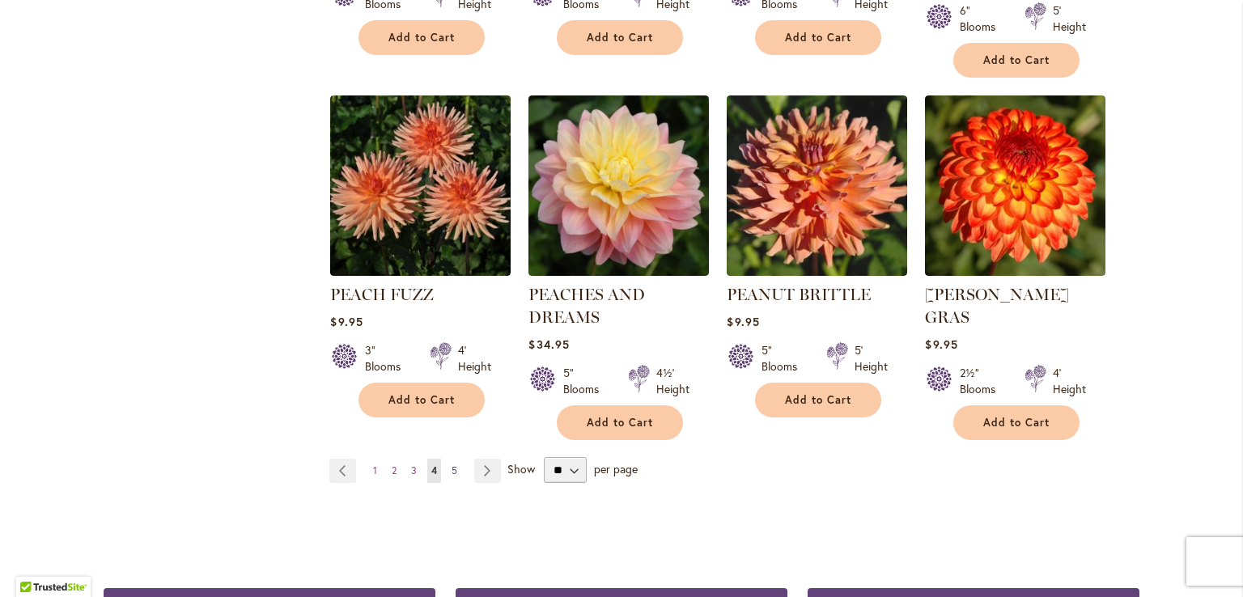
click at [452, 465] on span "5" at bounding box center [455, 471] width 6 height 12
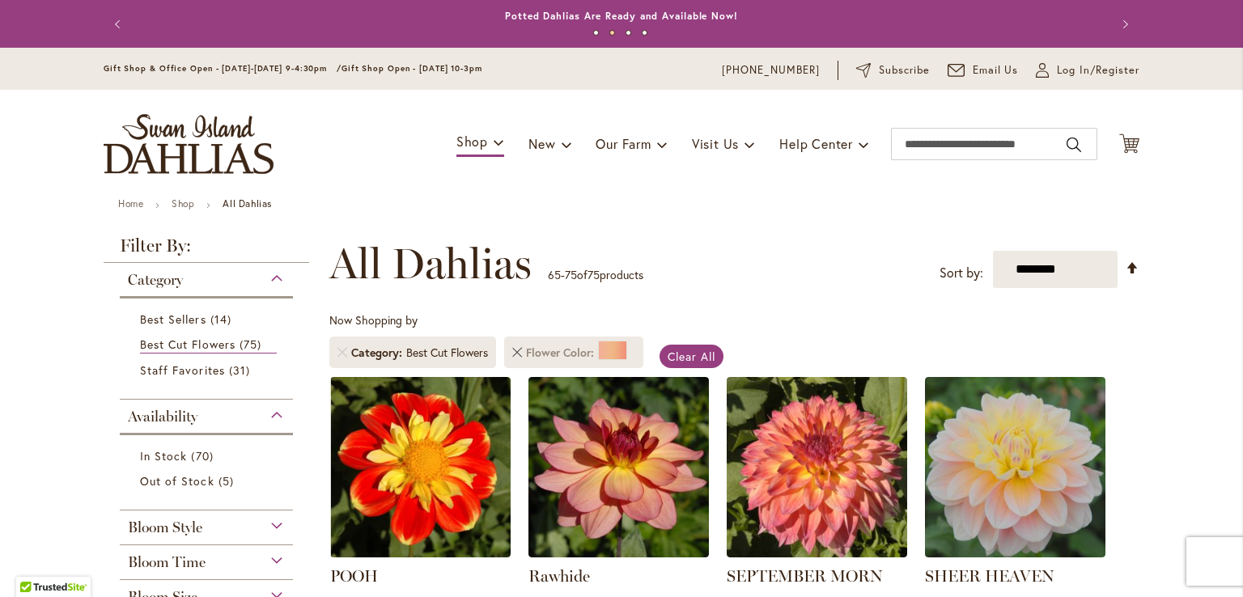
click at [516, 351] on link "Remove Flower Color Orange/Peach" at bounding box center [517, 353] width 10 height 10
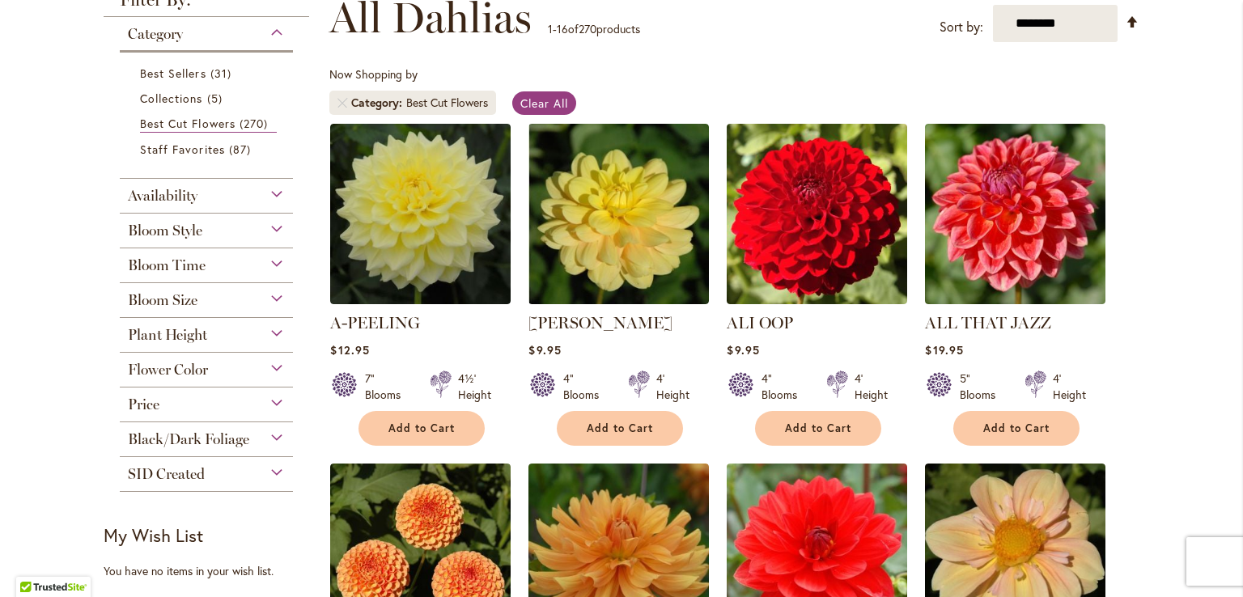
scroll to position [246, 0]
click at [175, 368] on span "Flower Color" at bounding box center [168, 370] width 80 height 18
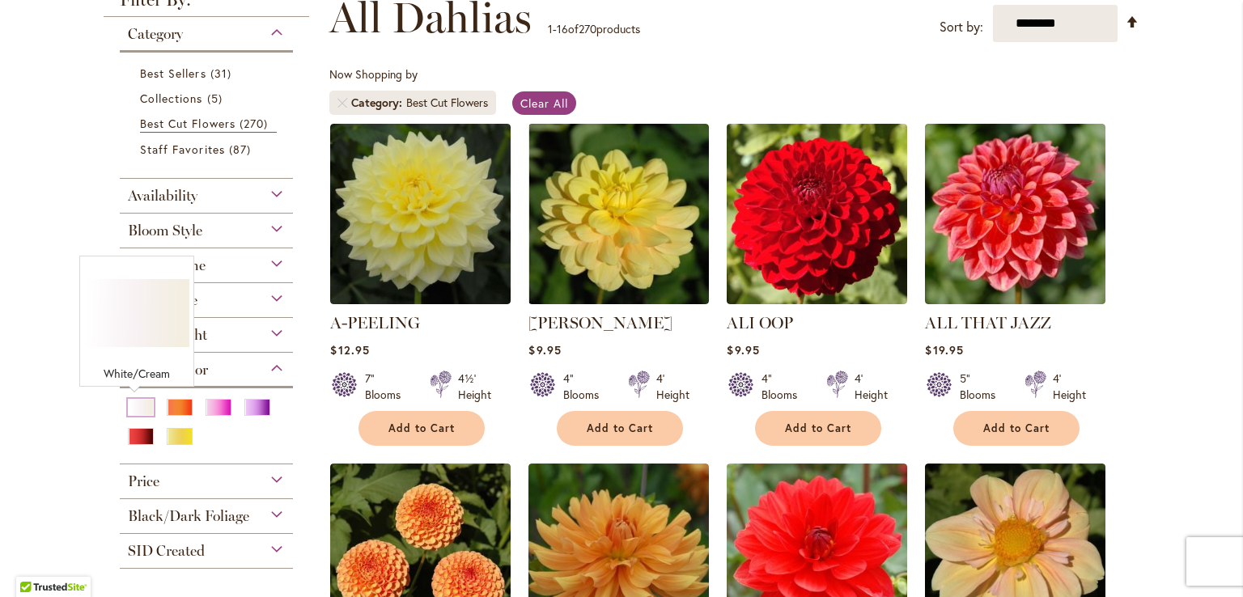
click at [137, 407] on div "White/Cream" at bounding box center [141, 407] width 26 height 17
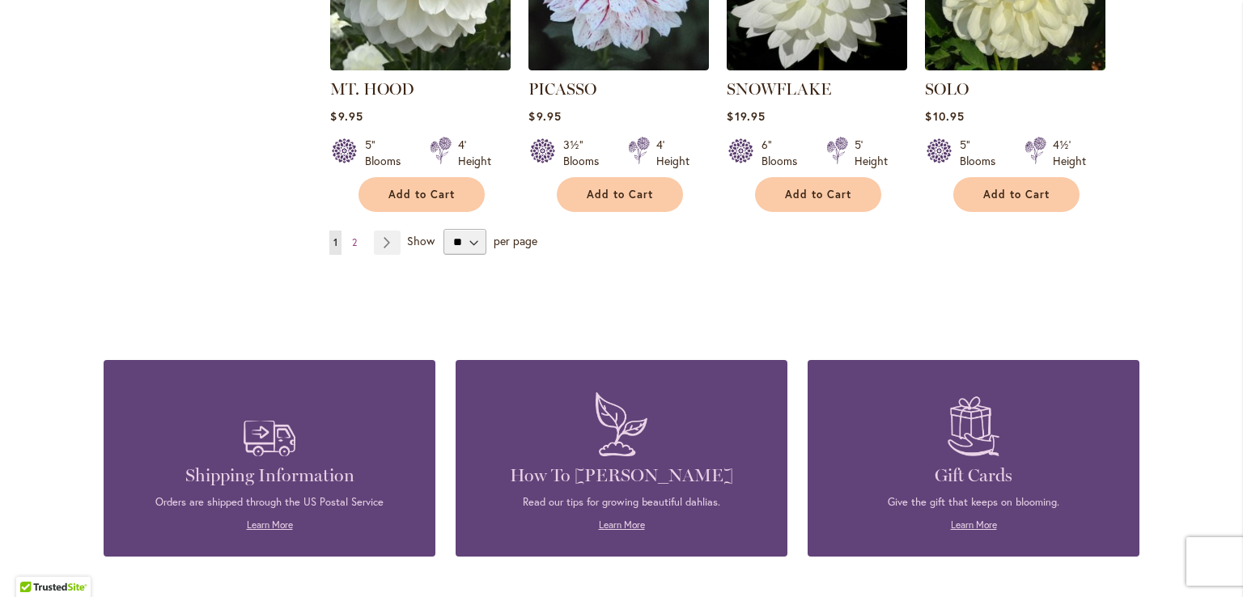
scroll to position [1576, 0]
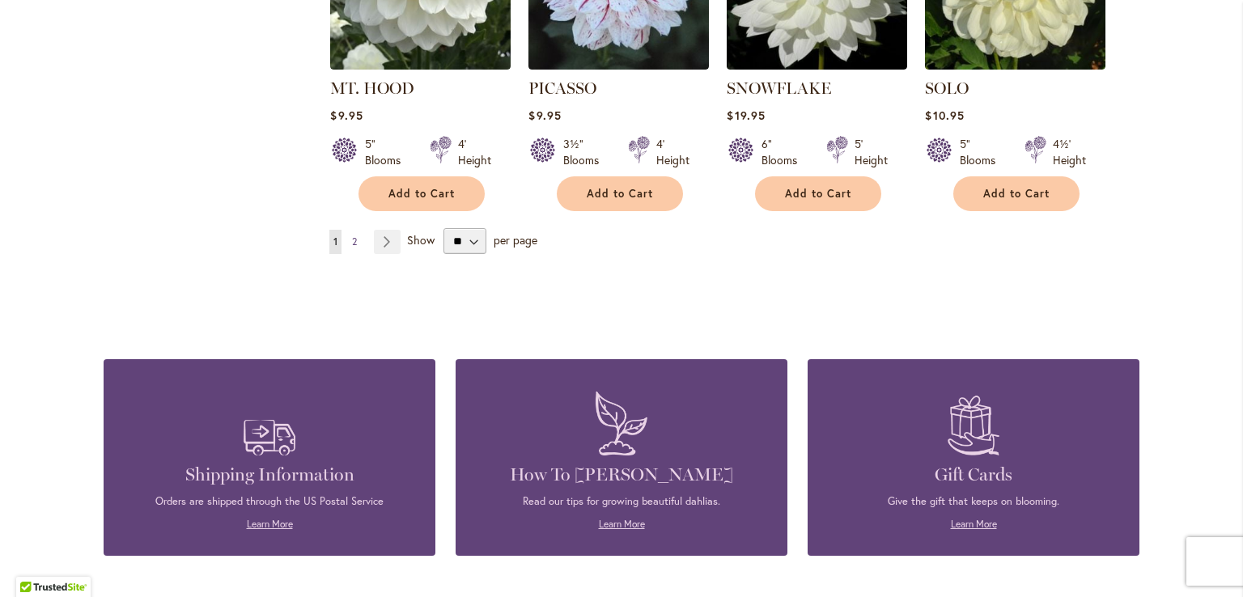
click at [352, 236] on span "2" at bounding box center [354, 242] width 5 height 12
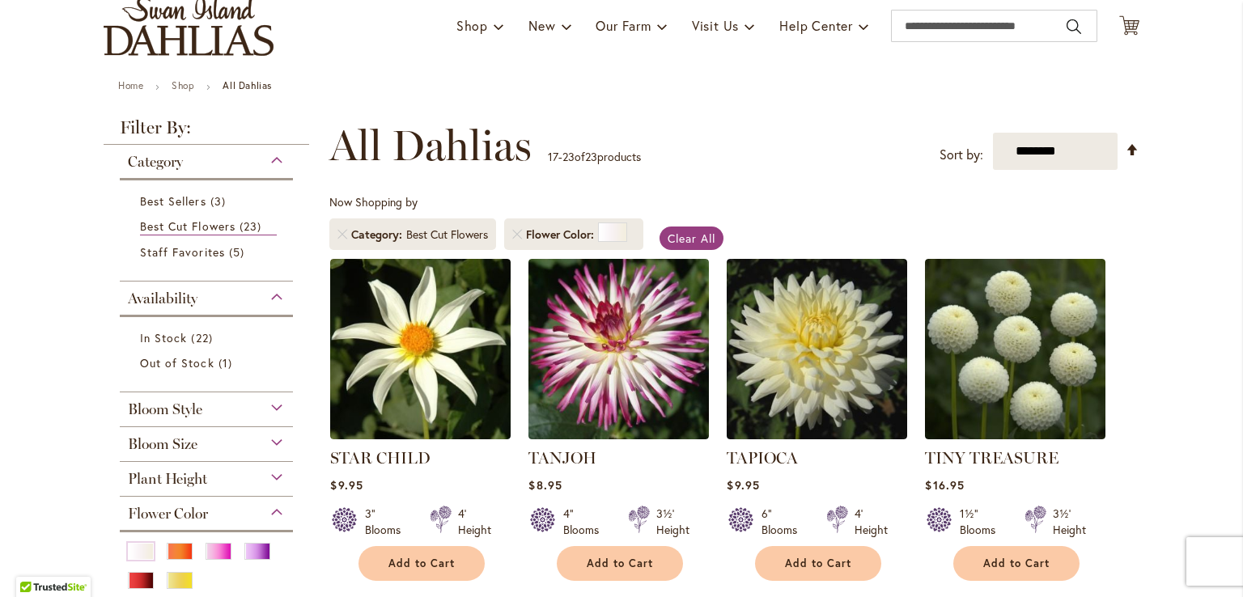
scroll to position [117, 0]
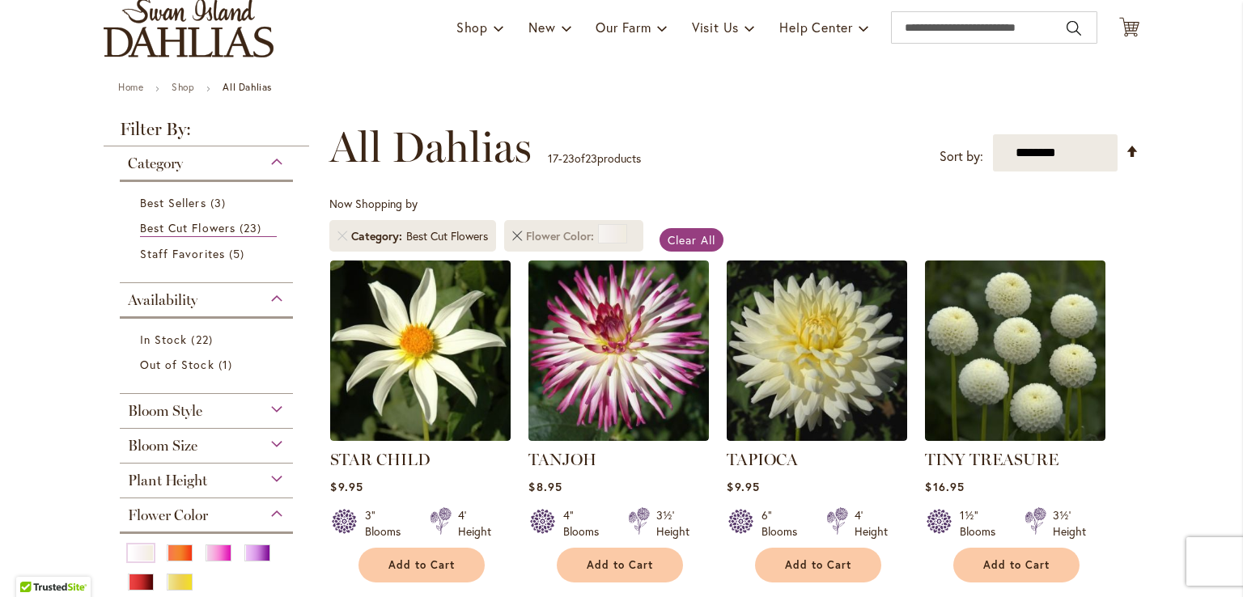
click at [515, 235] on link "Remove Flower Color White/Cream" at bounding box center [517, 237] width 10 height 10
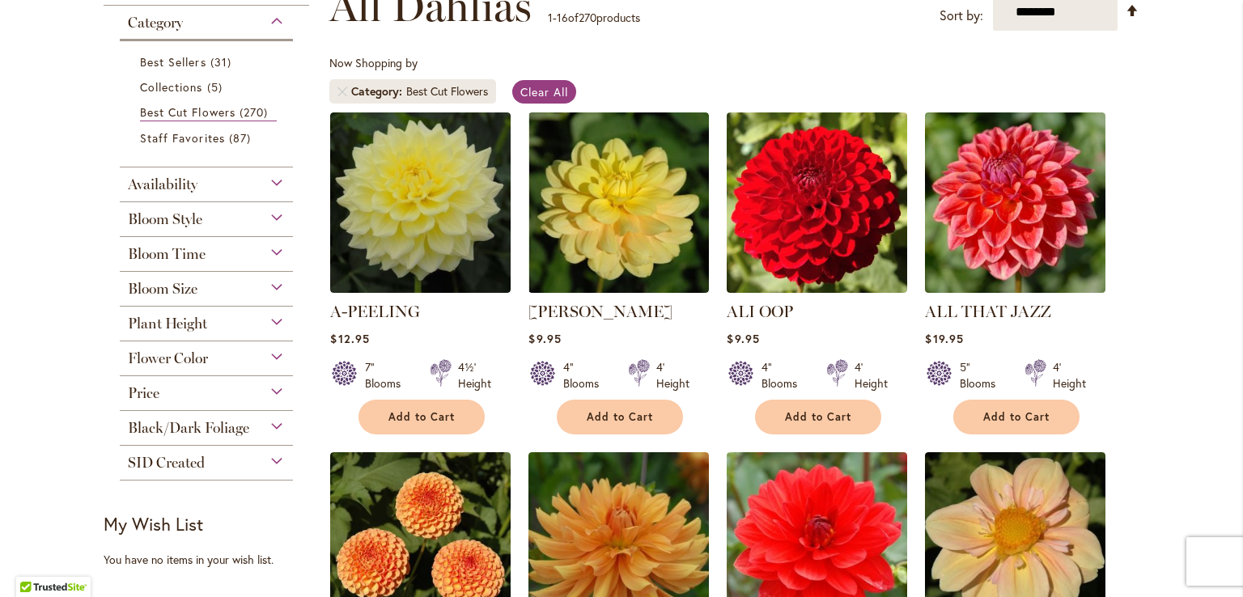
scroll to position [269, 0]
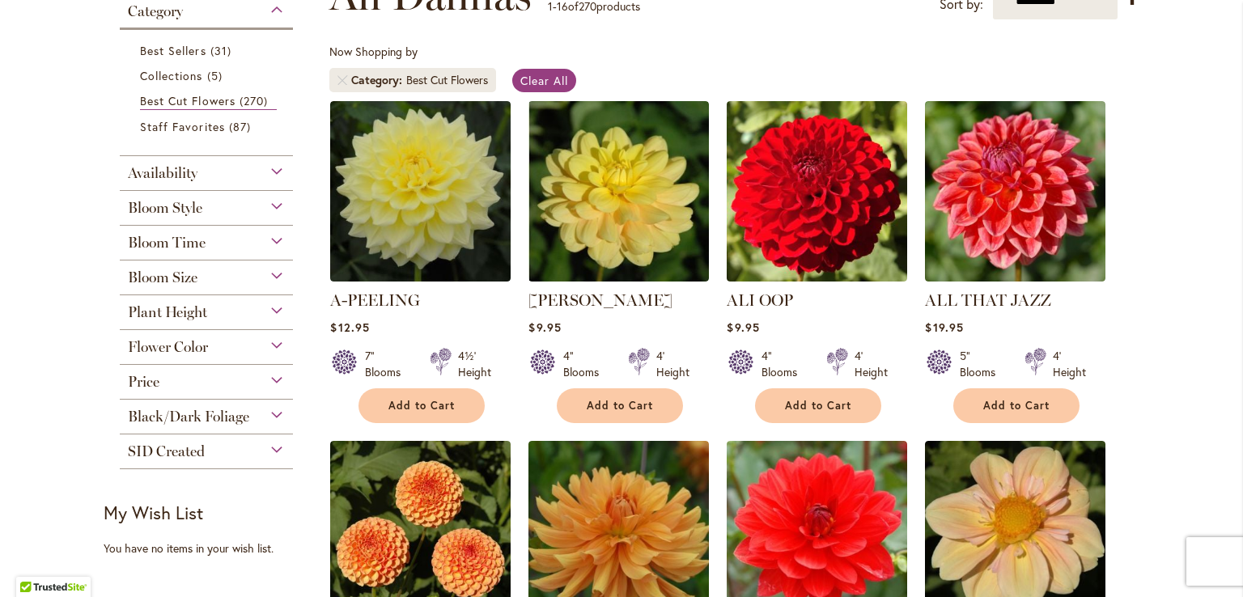
click at [169, 348] on span "Flower Color" at bounding box center [168, 347] width 80 height 18
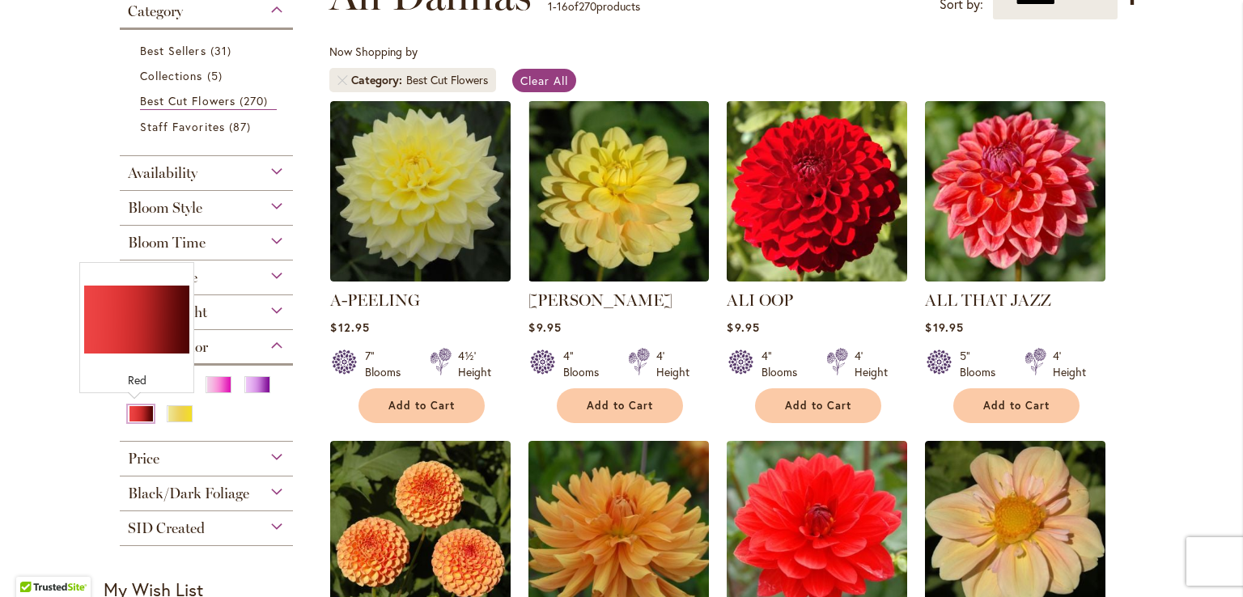
click at [131, 410] on div "Red" at bounding box center [141, 414] width 26 height 17
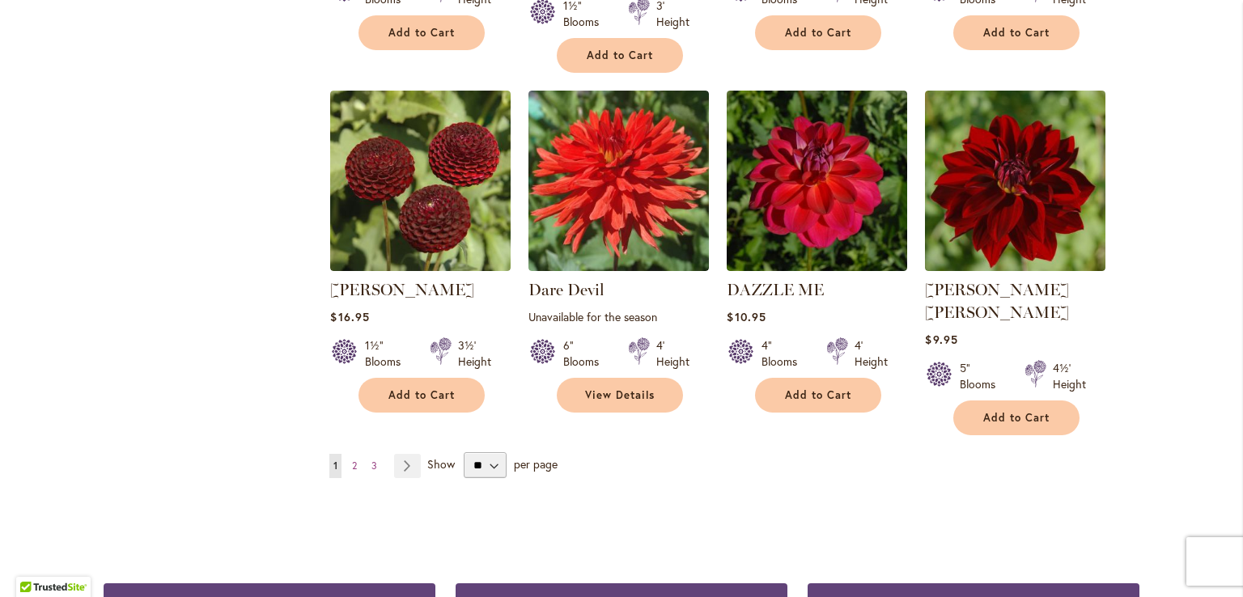
scroll to position [1330, 0]
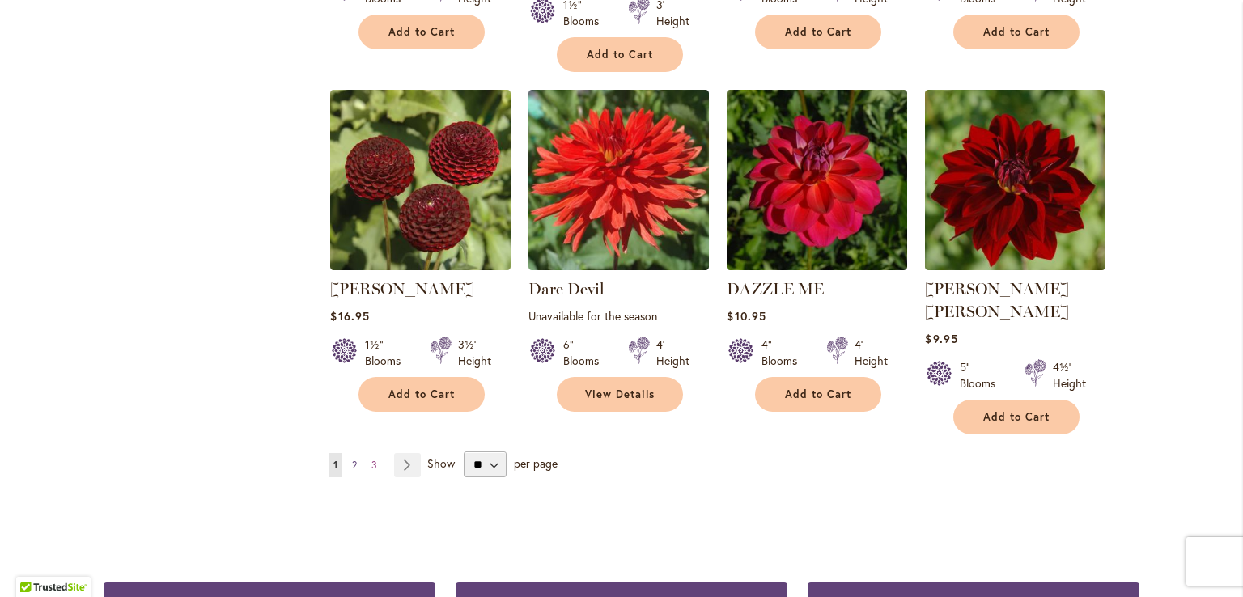
click at [352, 459] on span "2" at bounding box center [354, 465] width 5 height 12
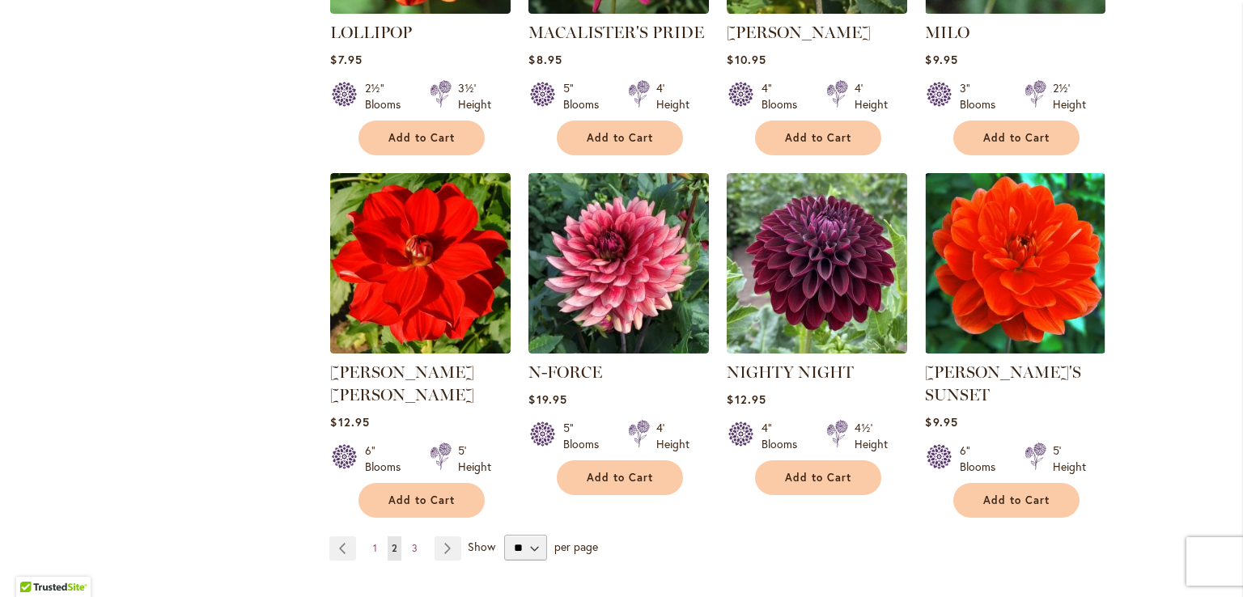
scroll to position [1253, 0]
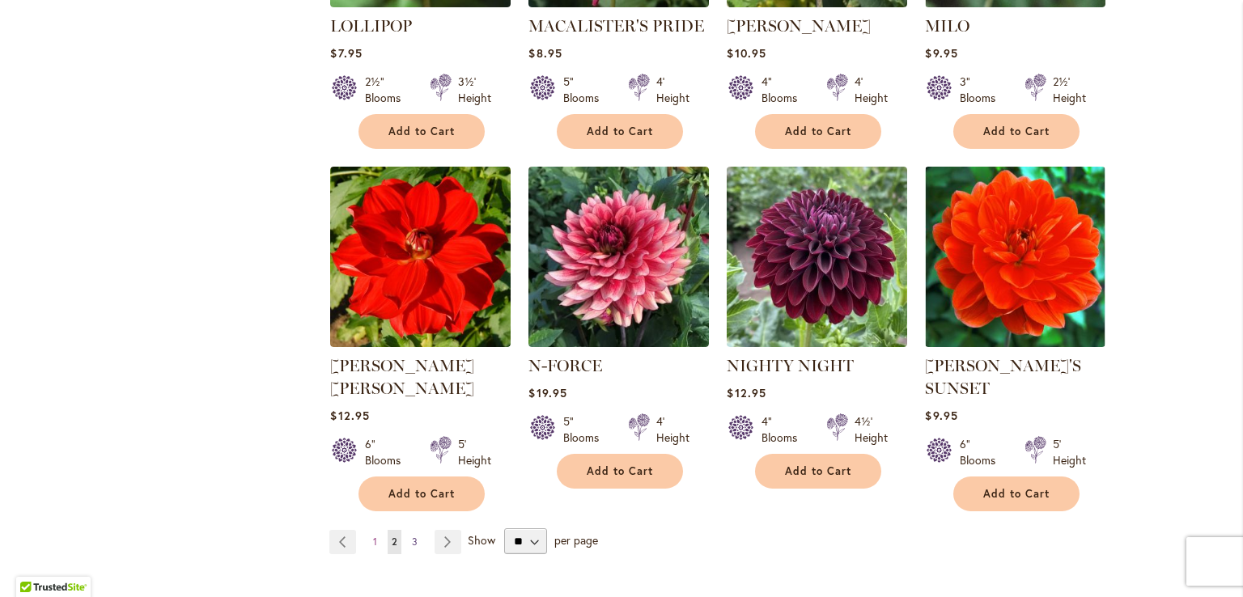
click at [412, 536] on span "3" at bounding box center [415, 542] width 6 height 12
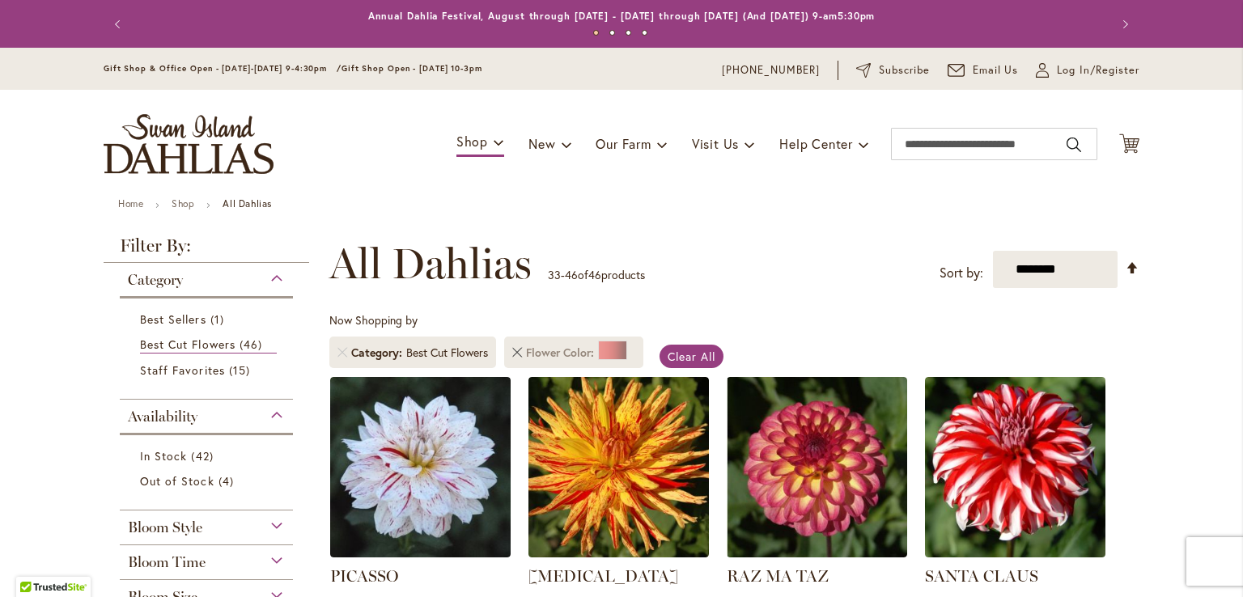
click at [517, 355] on link "Remove Flower Color Red" at bounding box center [517, 353] width 10 height 10
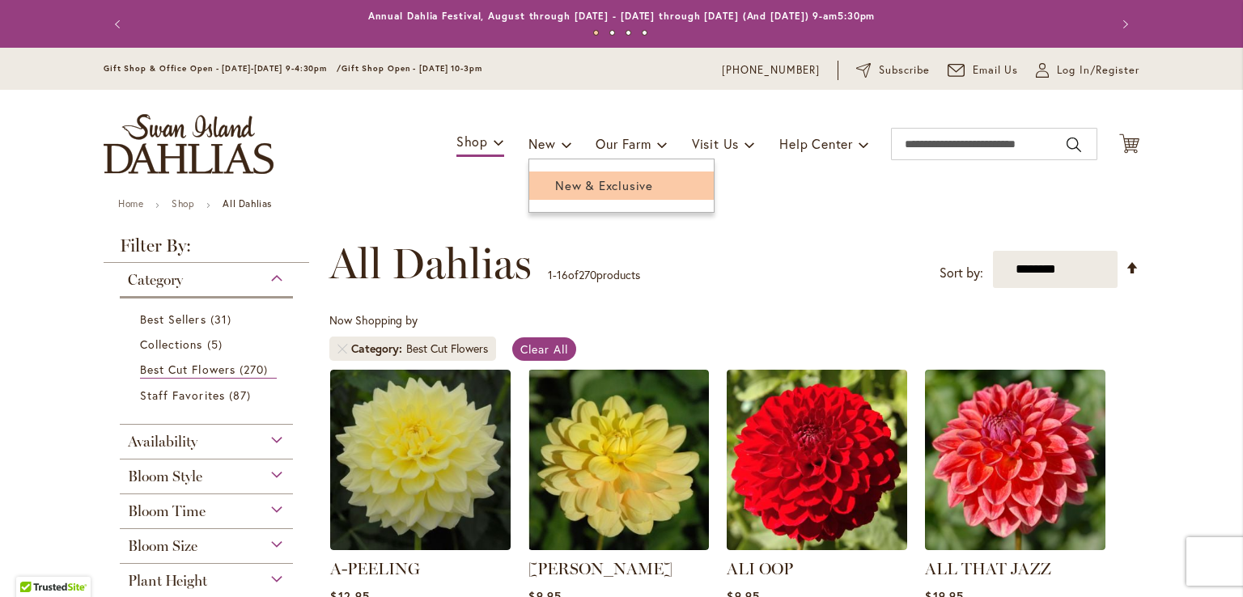
click at [576, 183] on span "New & Exclusive" at bounding box center [604, 185] width 98 height 16
